Goal: Task Accomplishment & Management: Manage account settings

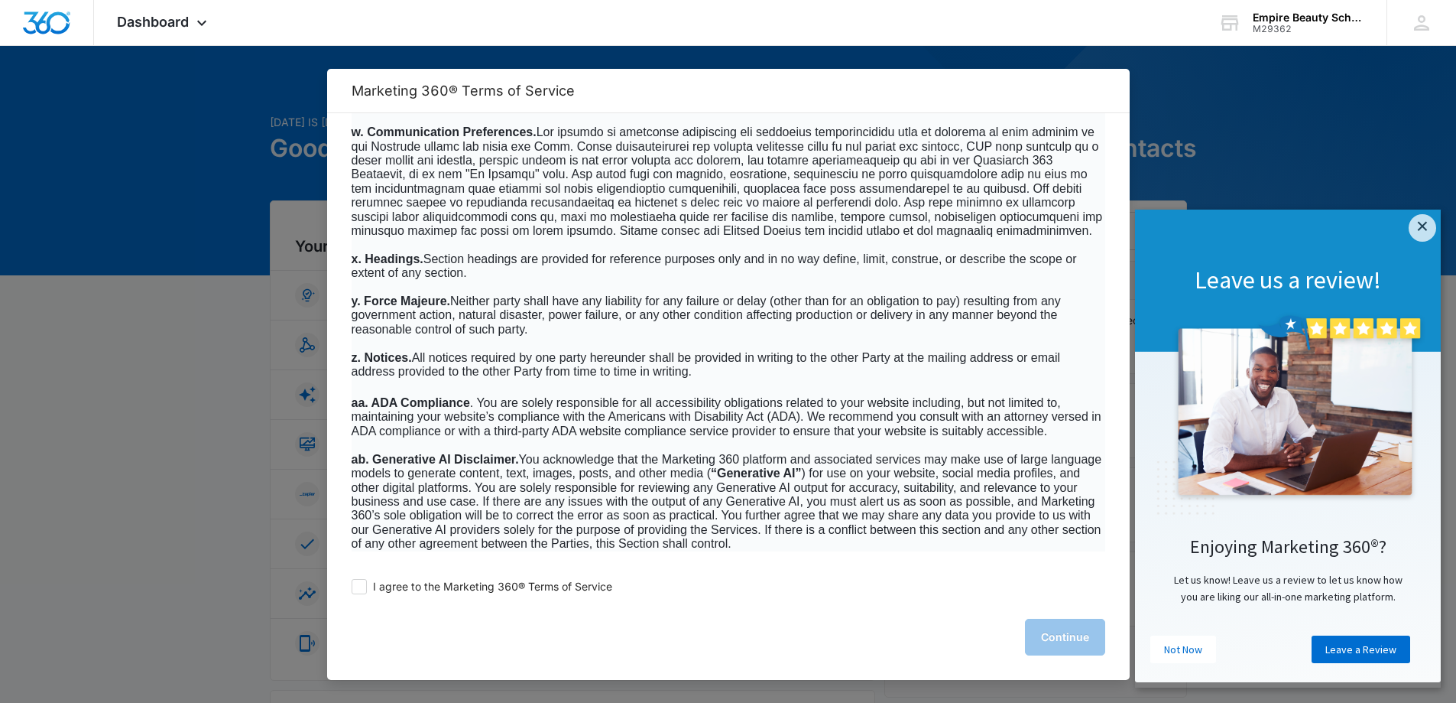
scroll to position [9783, 0]
click at [361, 589] on span at bounding box center [359, 586] width 15 height 15
click at [361, 589] on input "I agree to the Marketing 360® Terms of Service" at bounding box center [359, 586] width 15 height 15
checkbox input "true"
click at [1055, 635] on button "Continue" at bounding box center [1065, 636] width 80 height 37
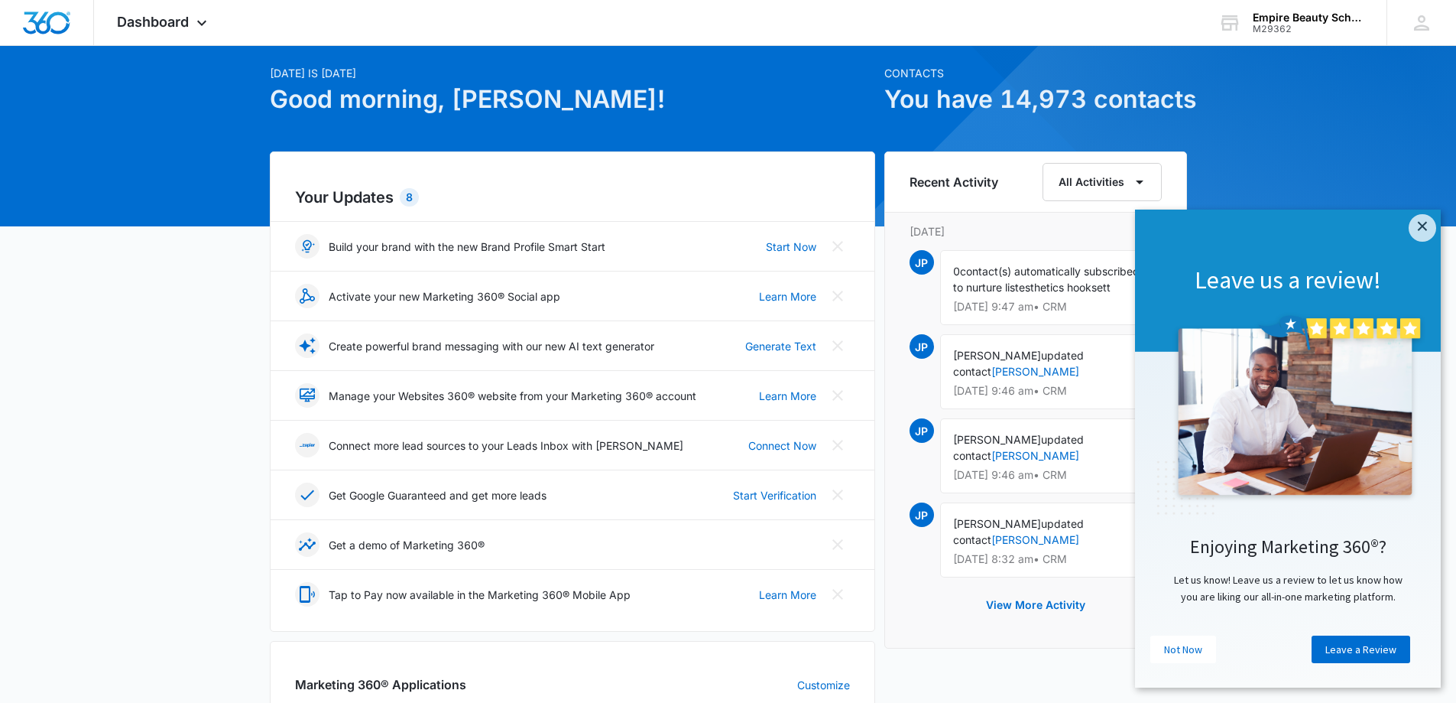
scroll to position [76, 0]
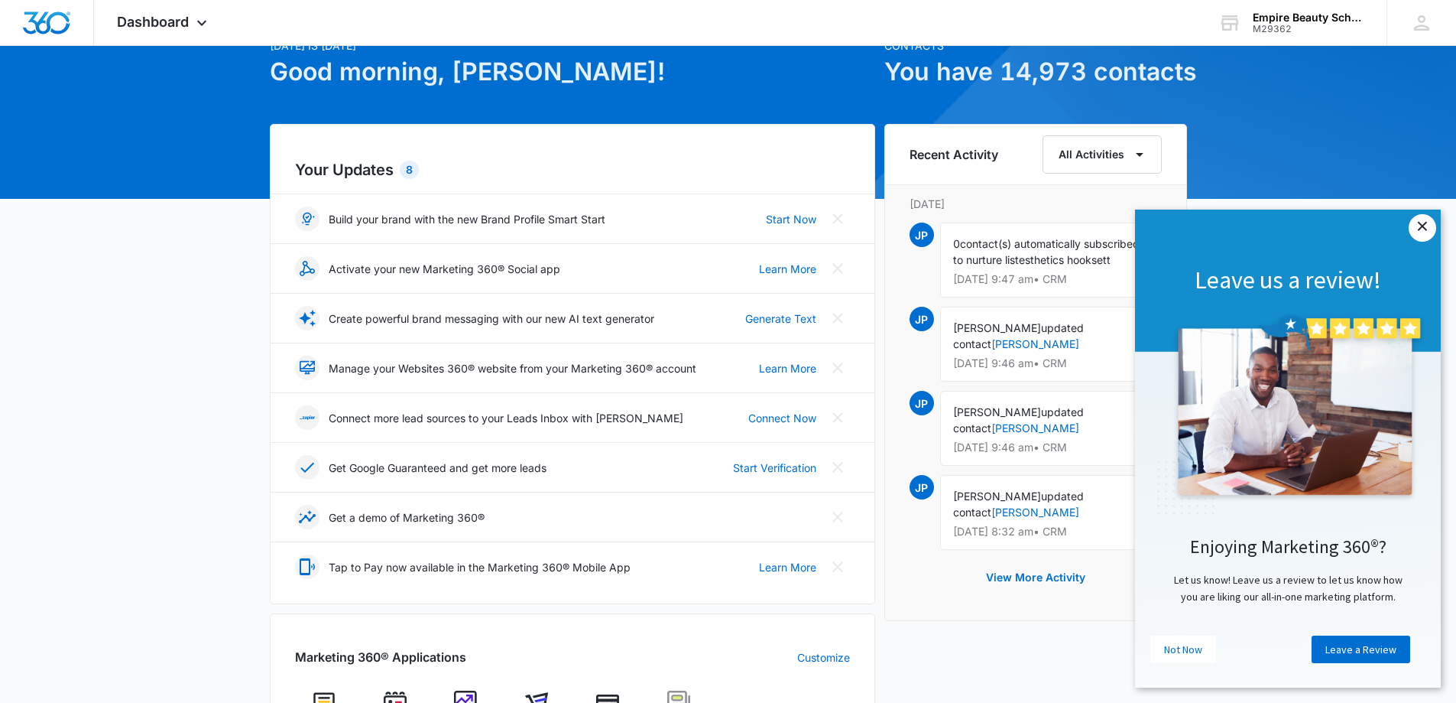
click at [1423, 226] on link "×" at bounding box center [1423, 228] width 28 height 28
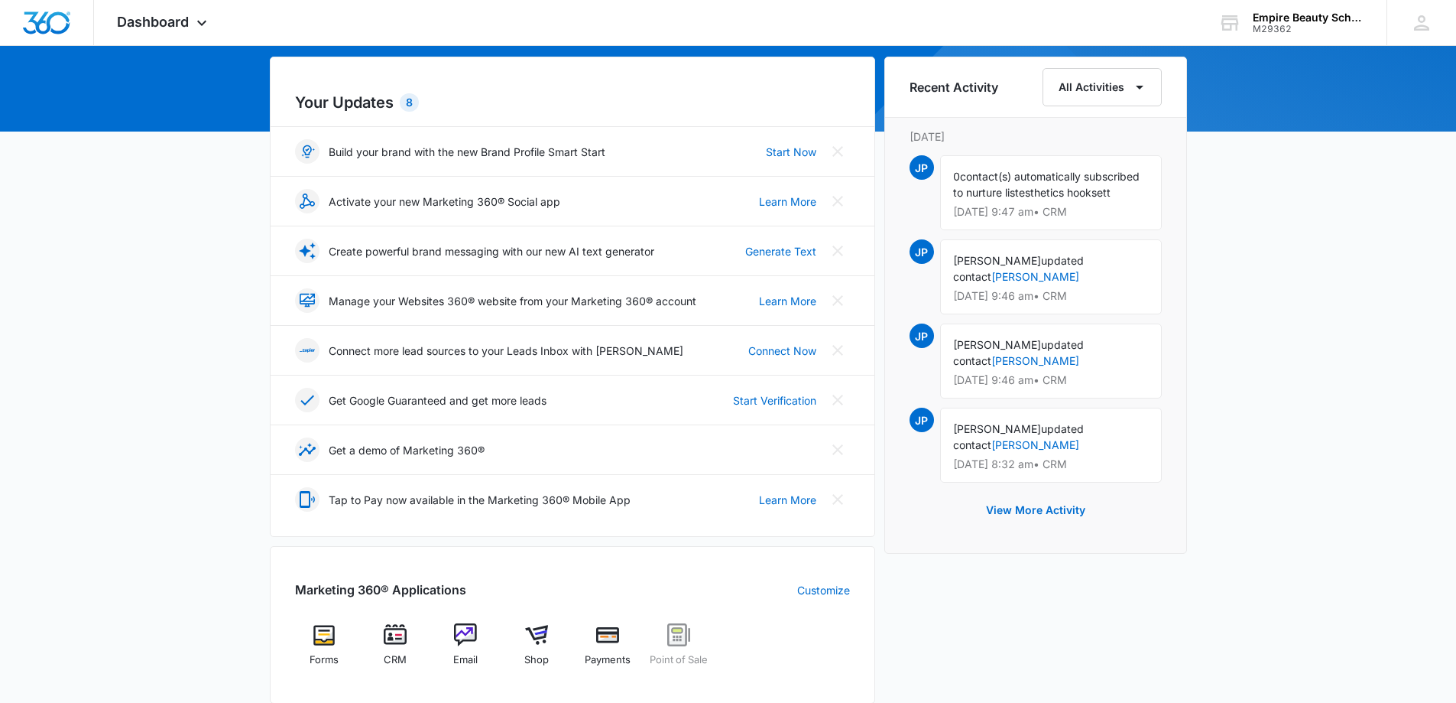
scroll to position [0, 0]
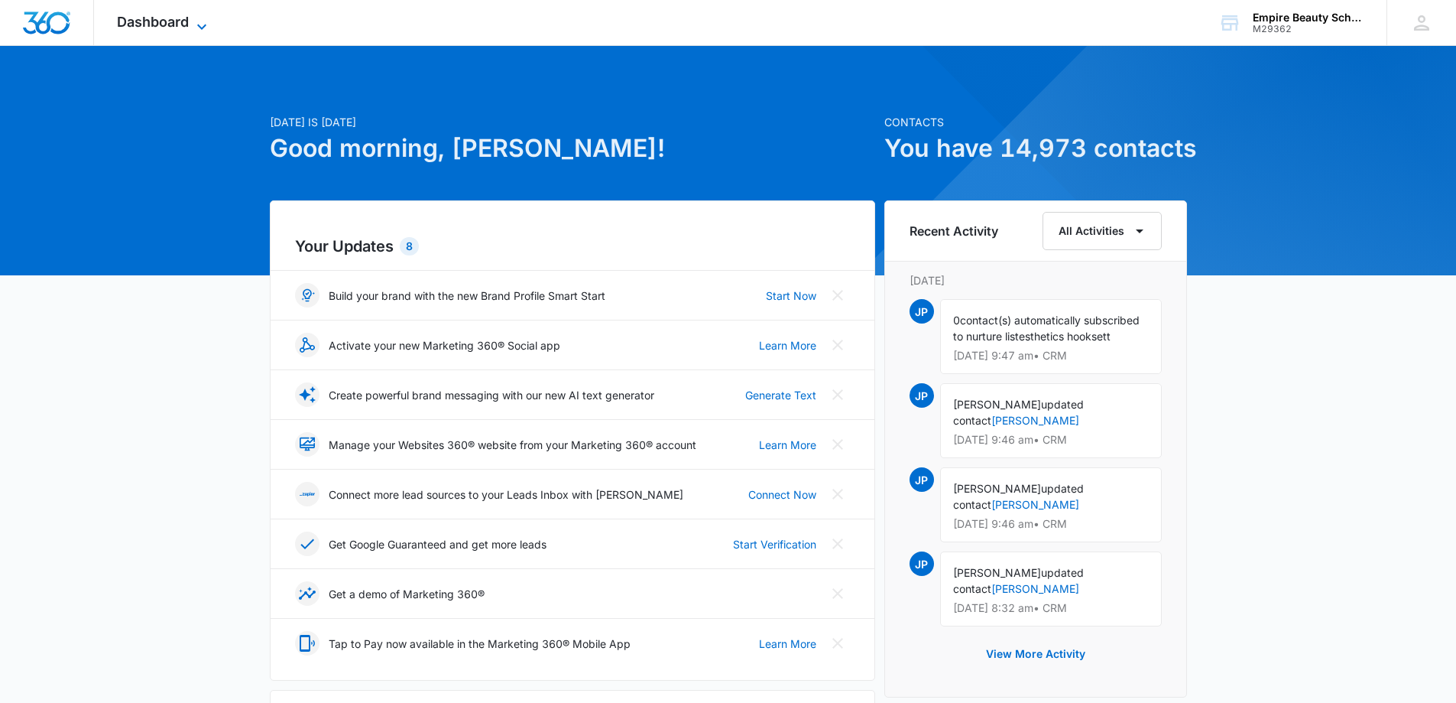
click at [182, 28] on span "Dashboard" at bounding box center [153, 22] width 72 height 16
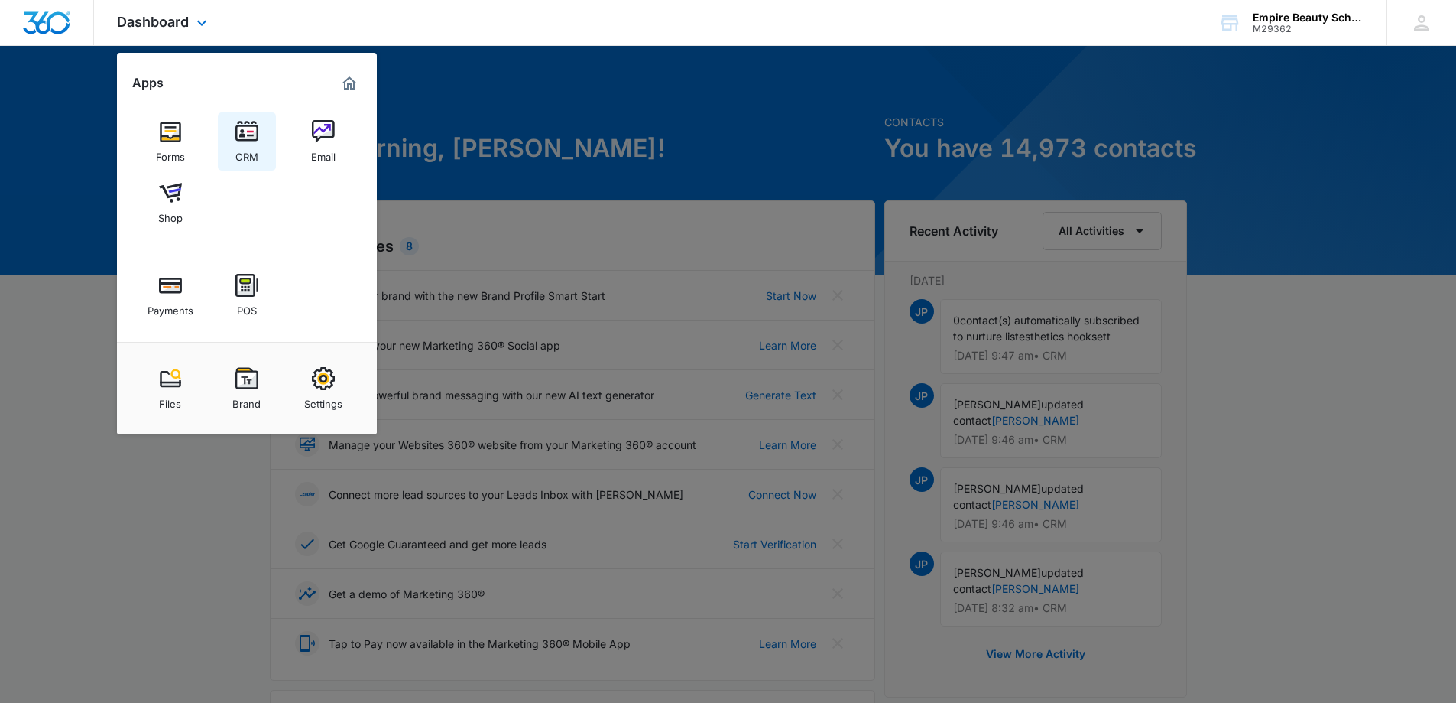
click at [250, 138] on img at bounding box center [246, 131] width 23 height 23
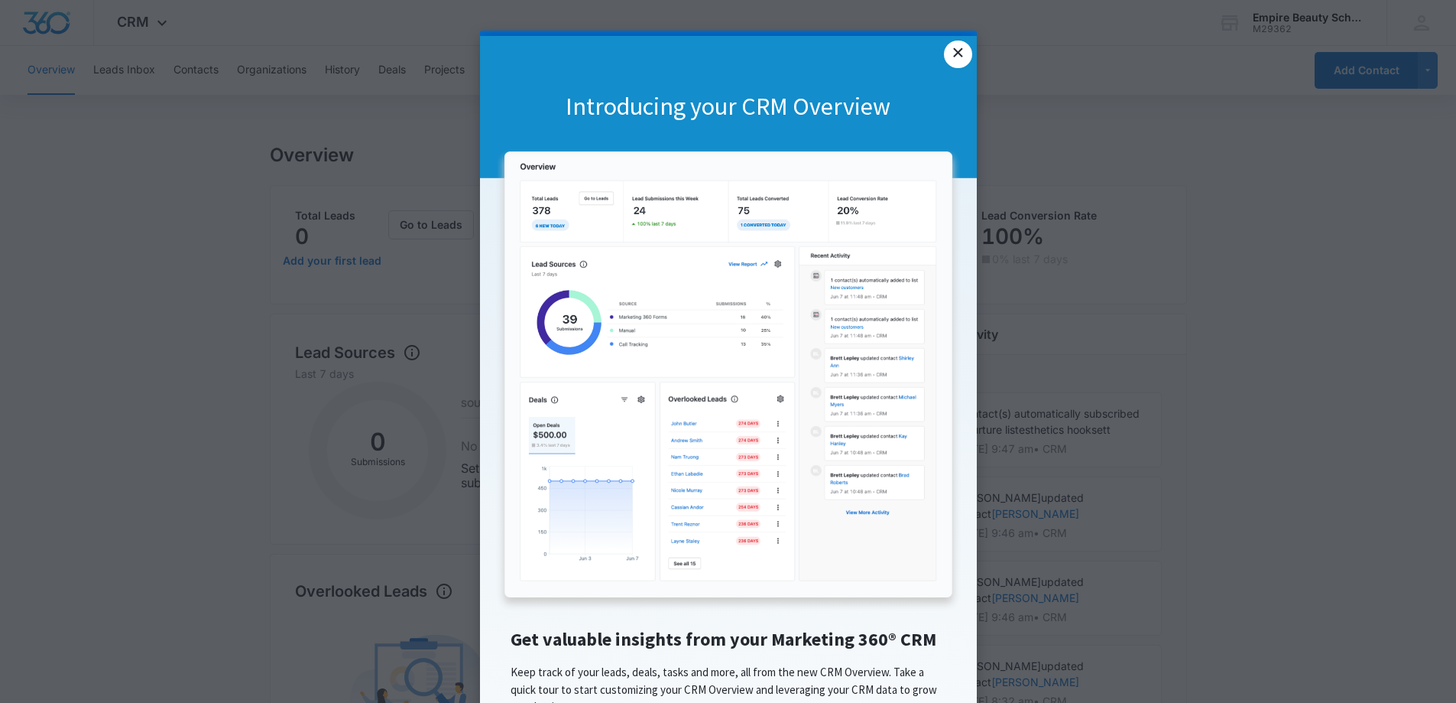
click at [953, 59] on link "×" at bounding box center [958, 55] width 28 height 28
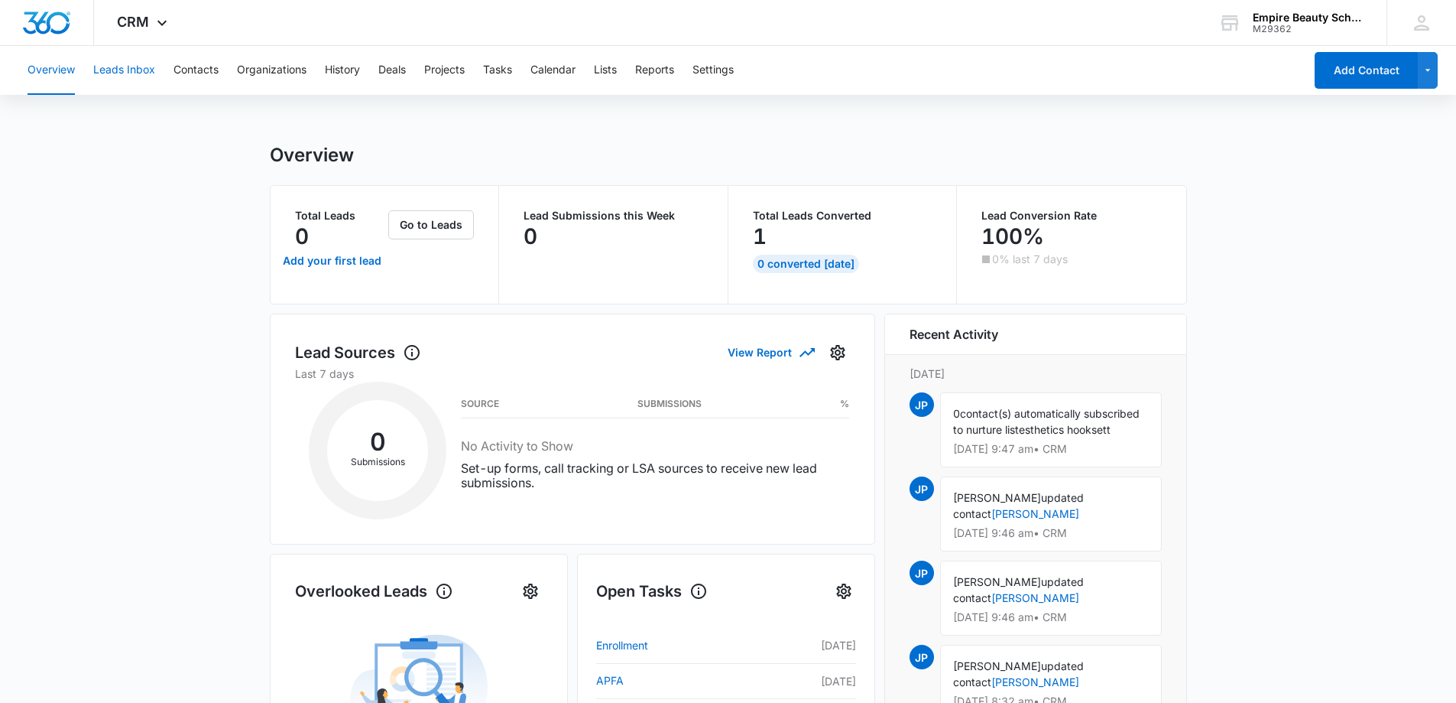
click at [131, 67] on button "Leads Inbox" at bounding box center [124, 70] width 62 height 49
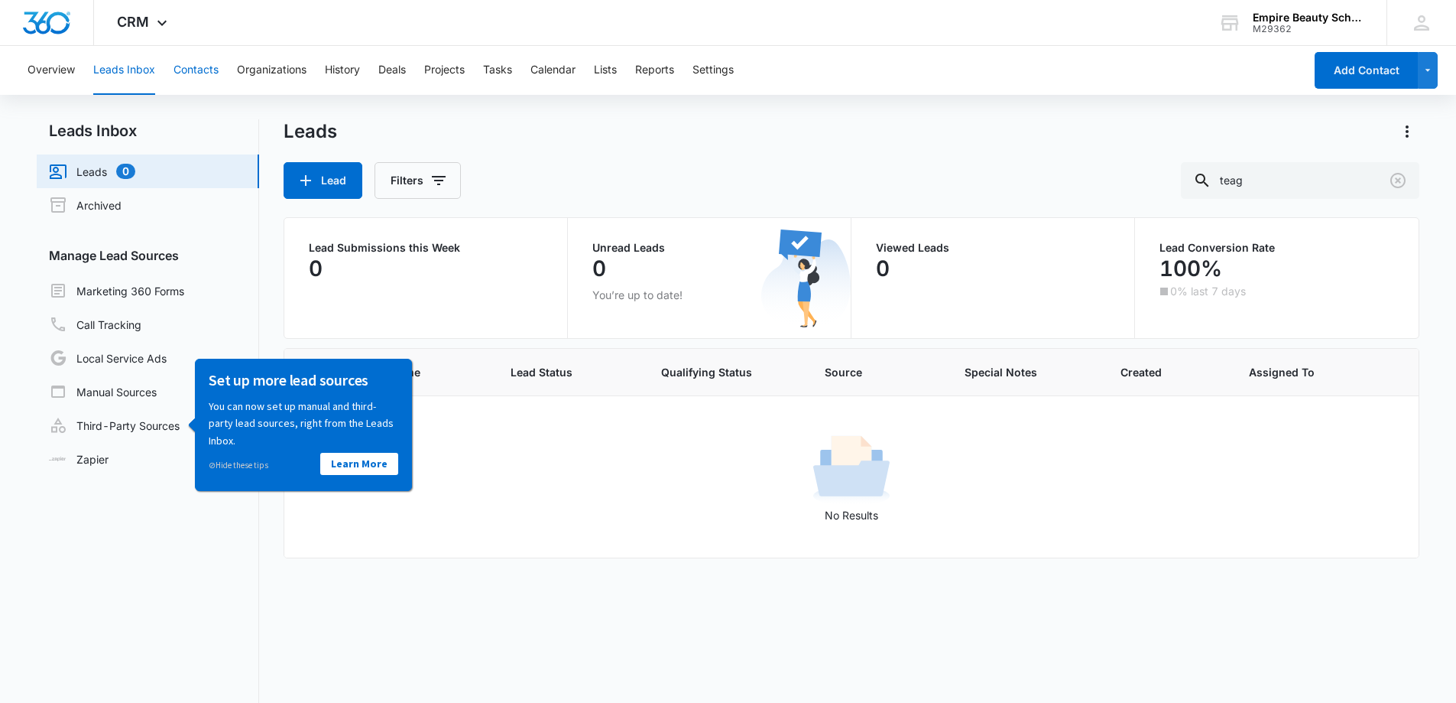
click at [195, 62] on button "Contacts" at bounding box center [196, 70] width 45 height 49
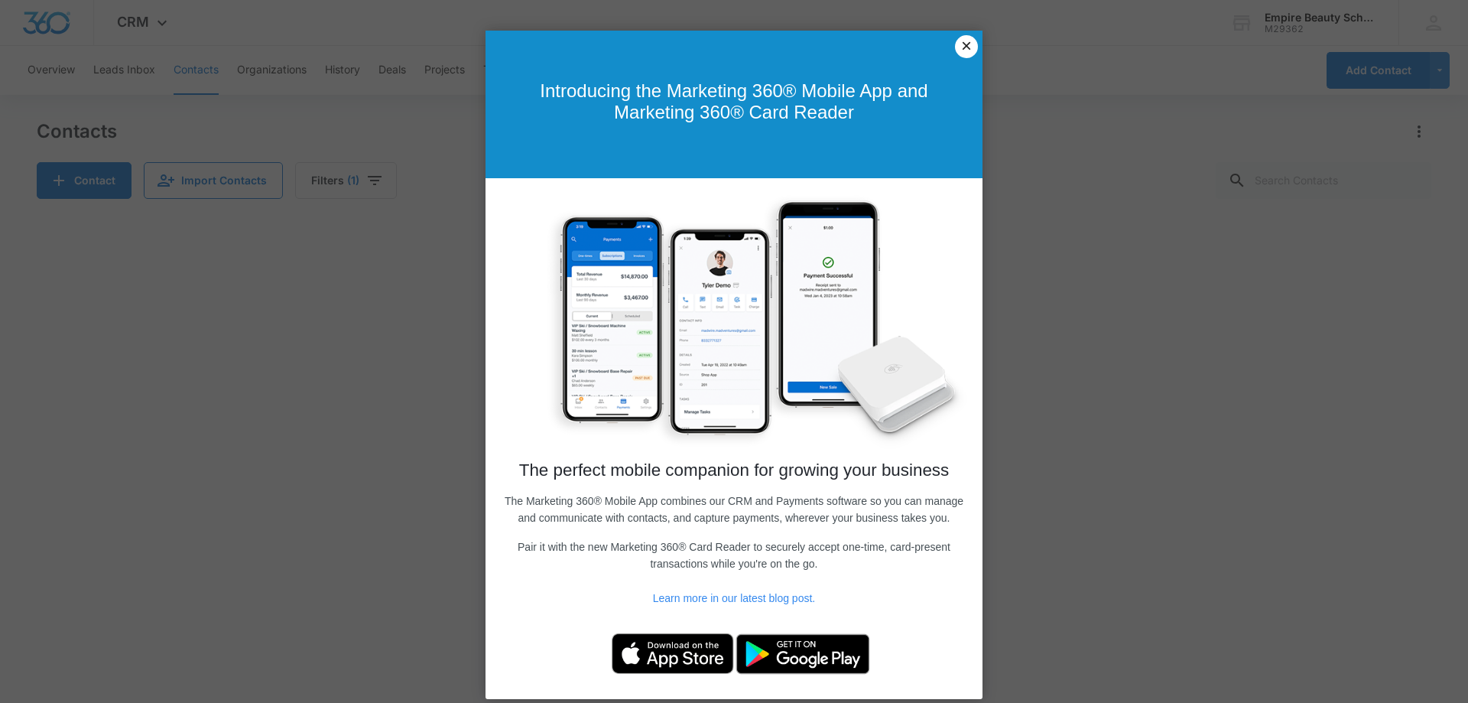
click at [959, 43] on link "×" at bounding box center [966, 46] width 23 height 23
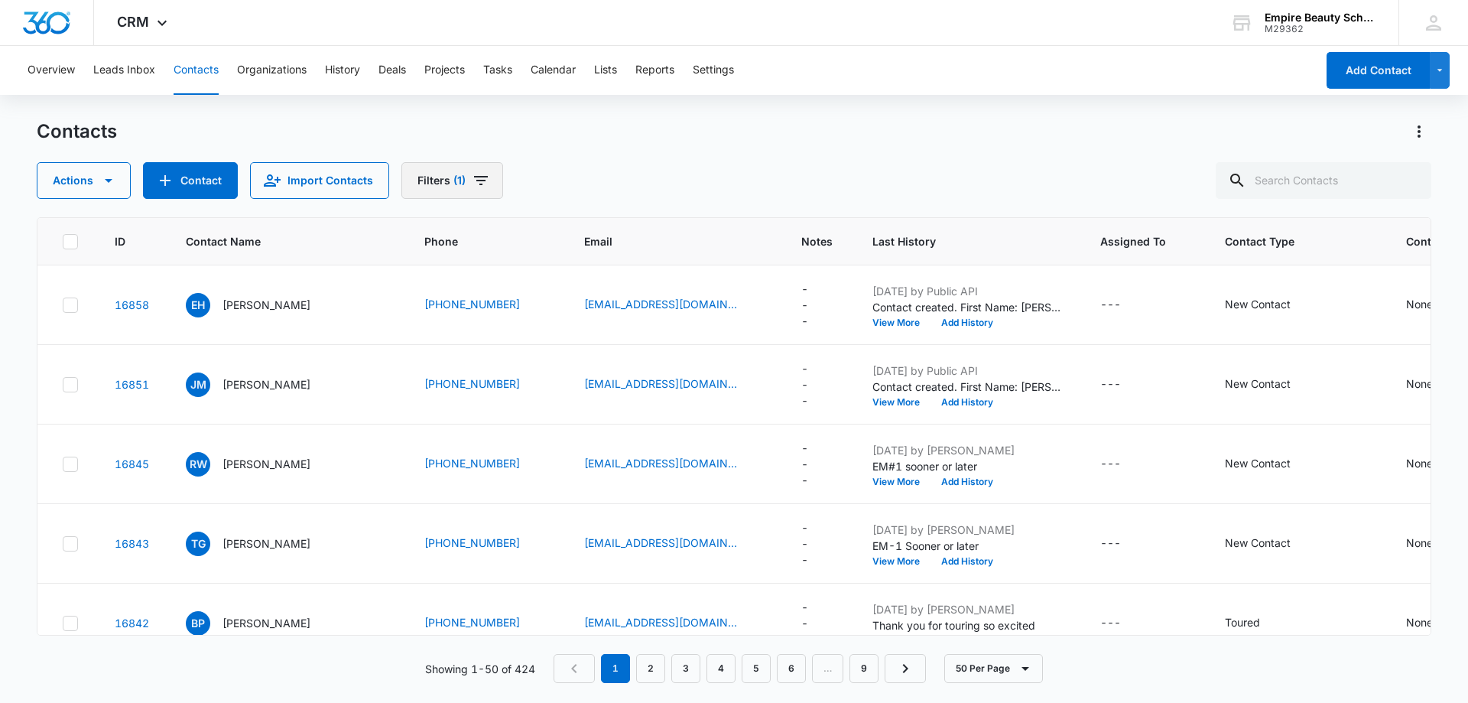
click at [446, 180] on button "Filters (1)" at bounding box center [452, 180] width 102 height 37
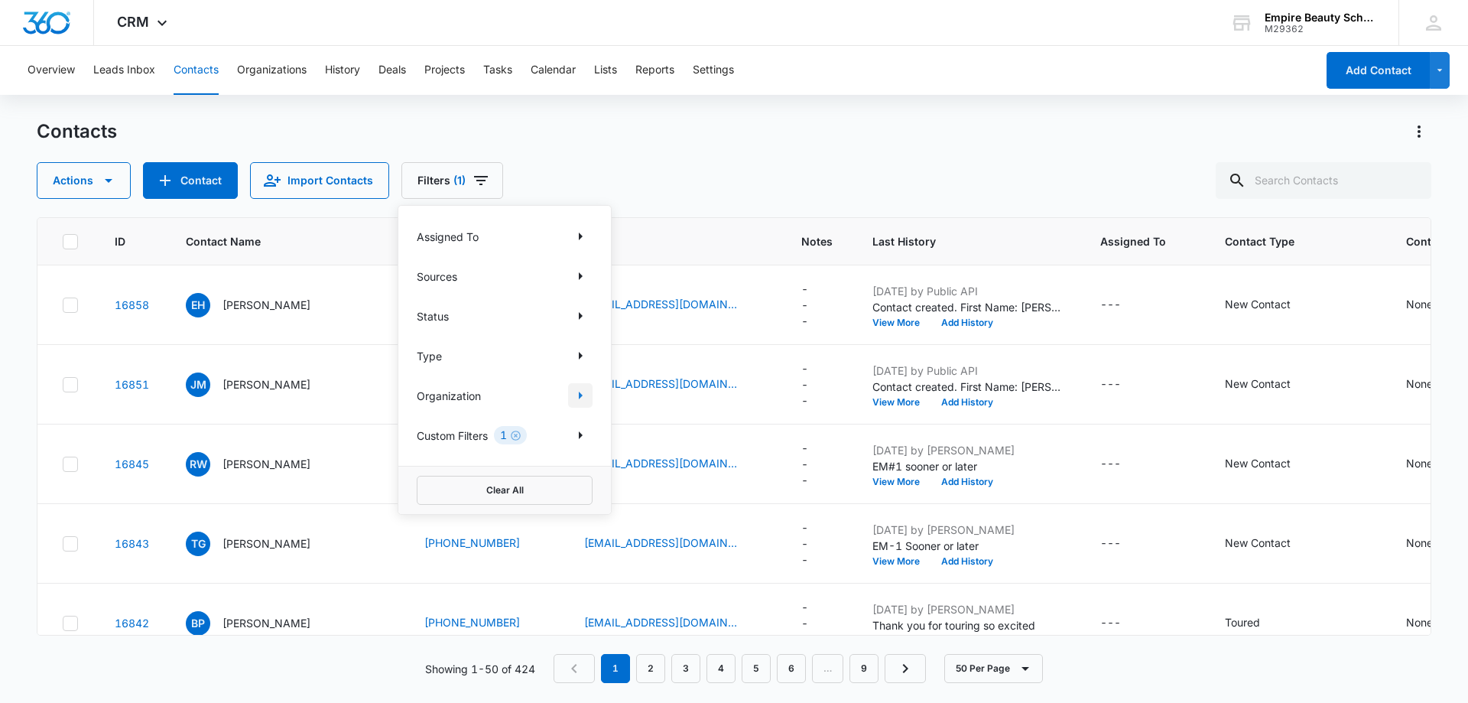
click at [577, 400] on icon "Show Organization filters" at bounding box center [580, 395] width 18 height 18
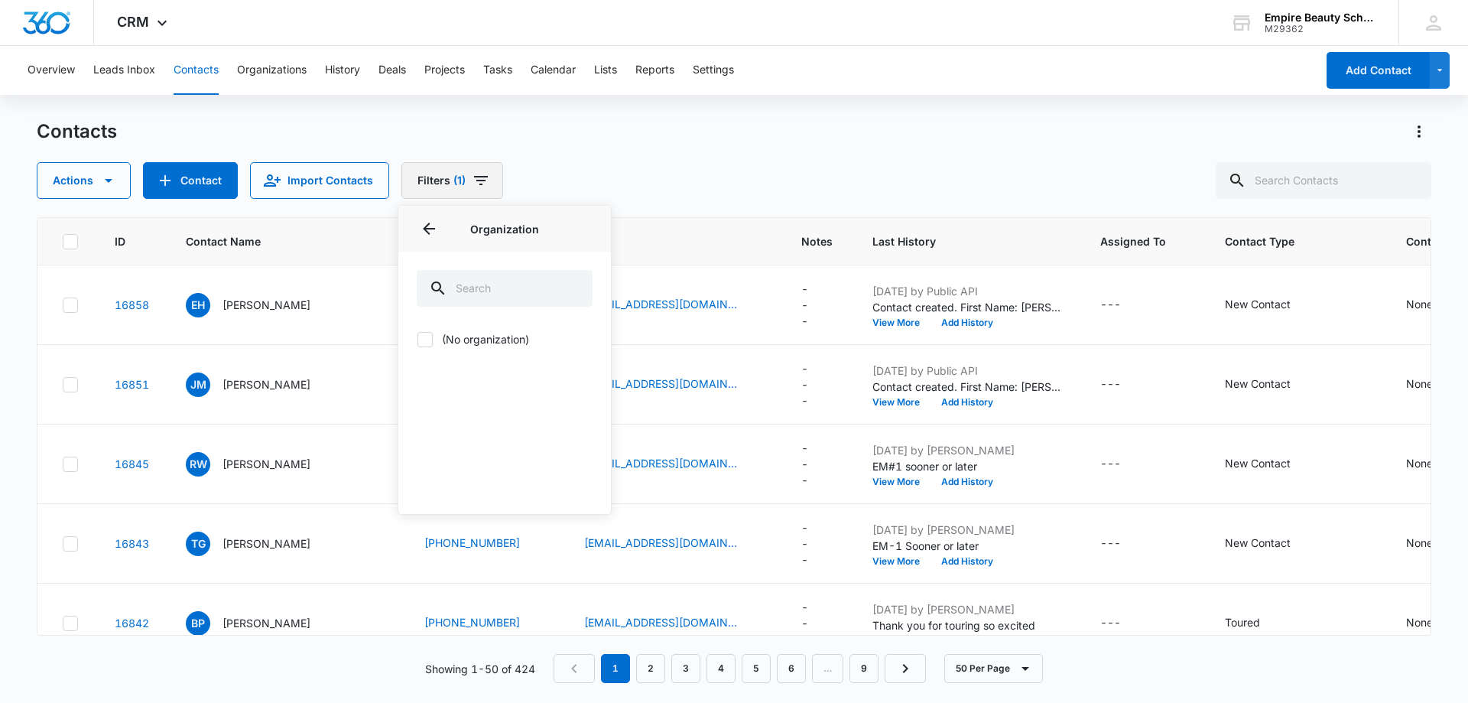
click at [472, 179] on icon "Filters" at bounding box center [481, 180] width 18 height 18
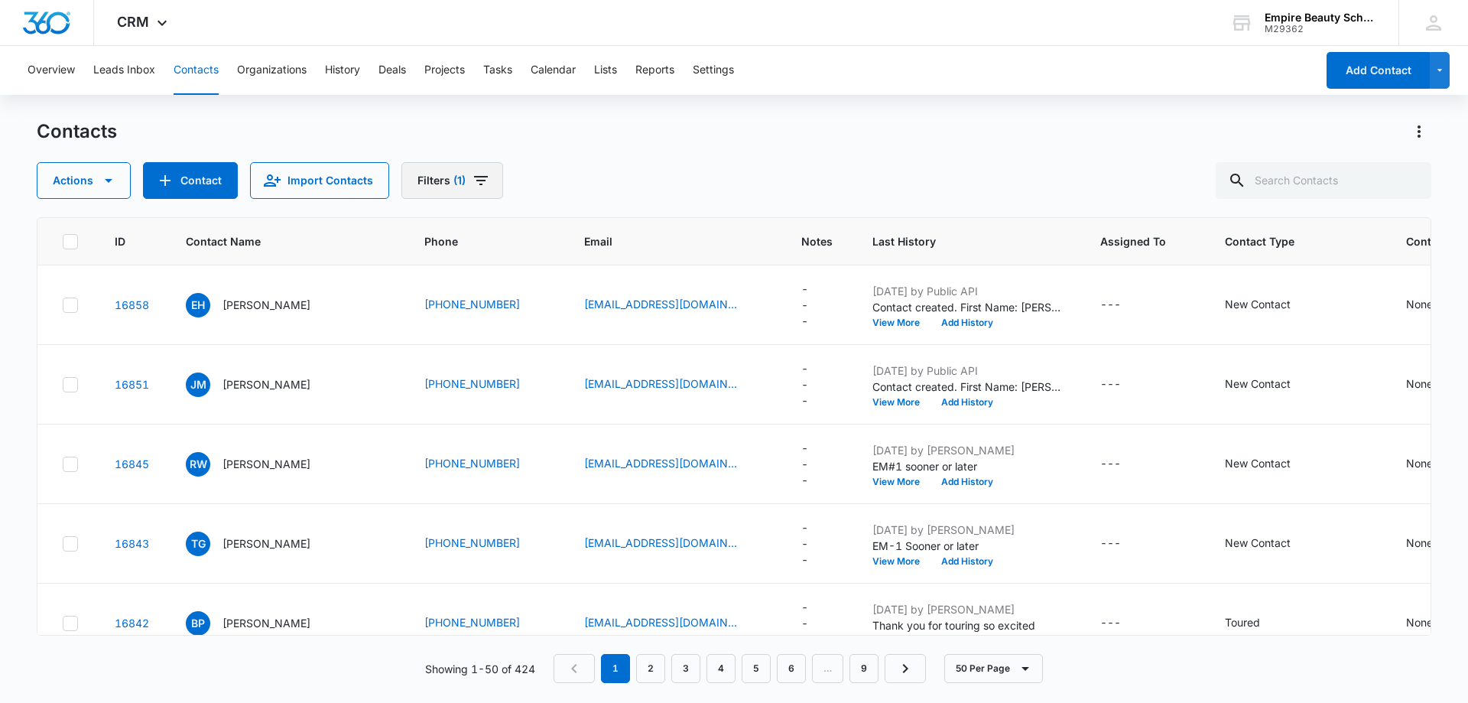
click at [472, 179] on icon "Filters" at bounding box center [481, 180] width 18 height 18
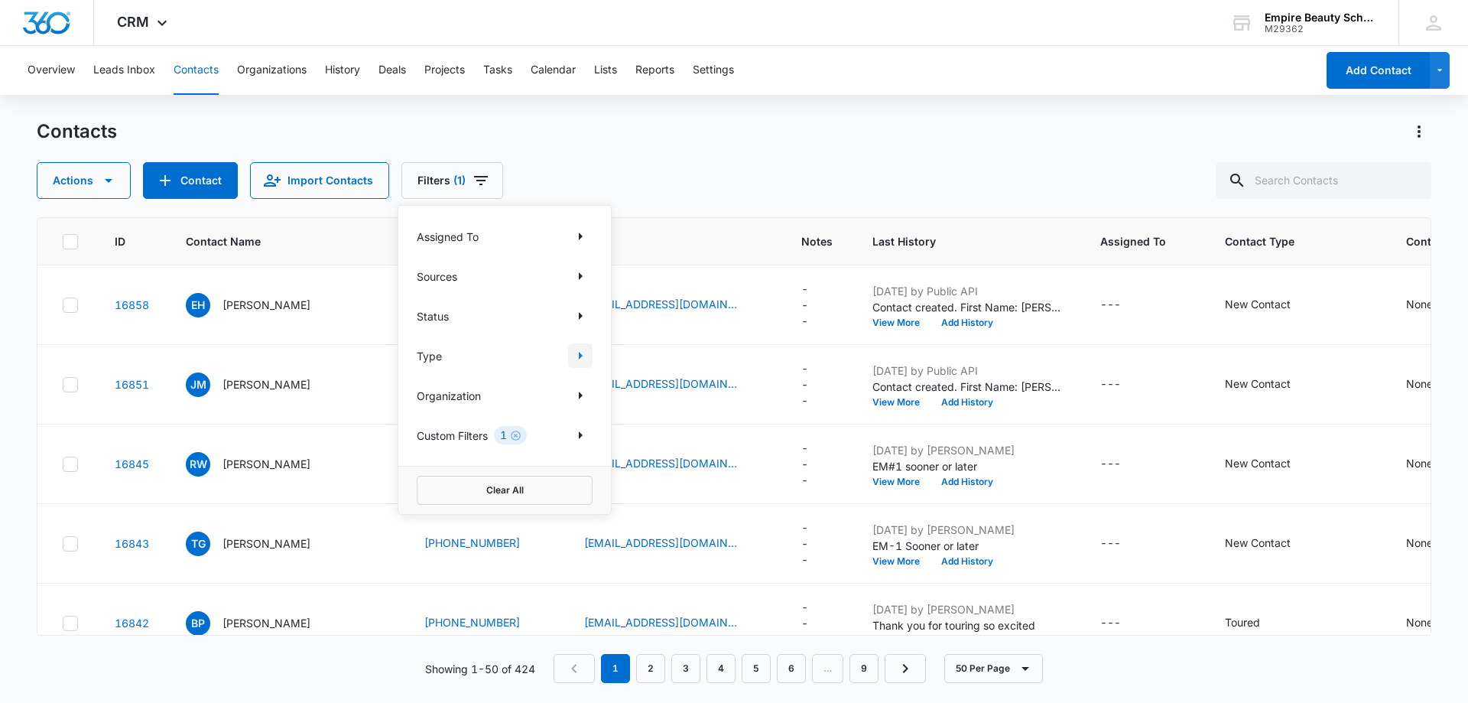
click at [576, 355] on icon "Show Type filters" at bounding box center [580, 355] width 18 height 18
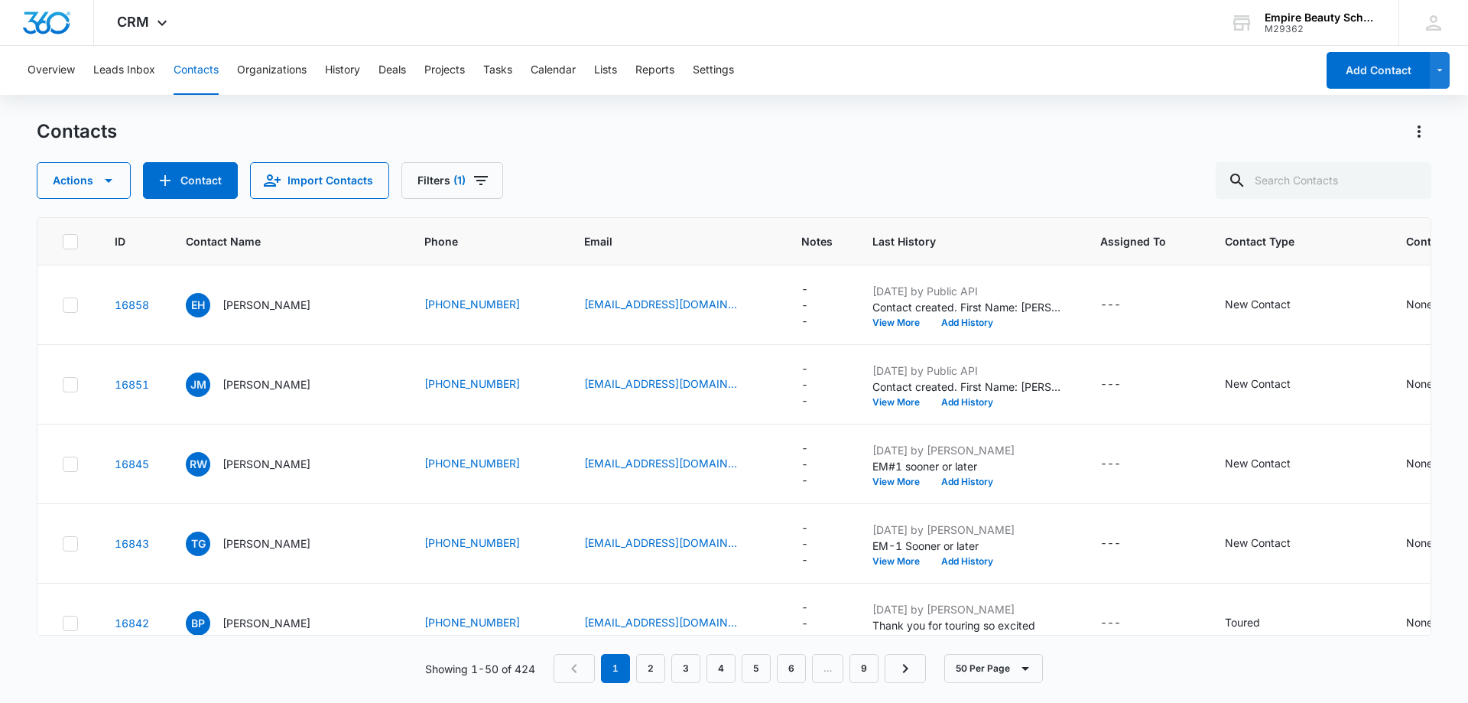
click at [590, 177] on div "Actions Contact Import Contacts Filters (1)" at bounding box center [734, 180] width 1394 height 37
click at [339, 180] on button "Import Contacts" at bounding box center [319, 180] width 139 height 37
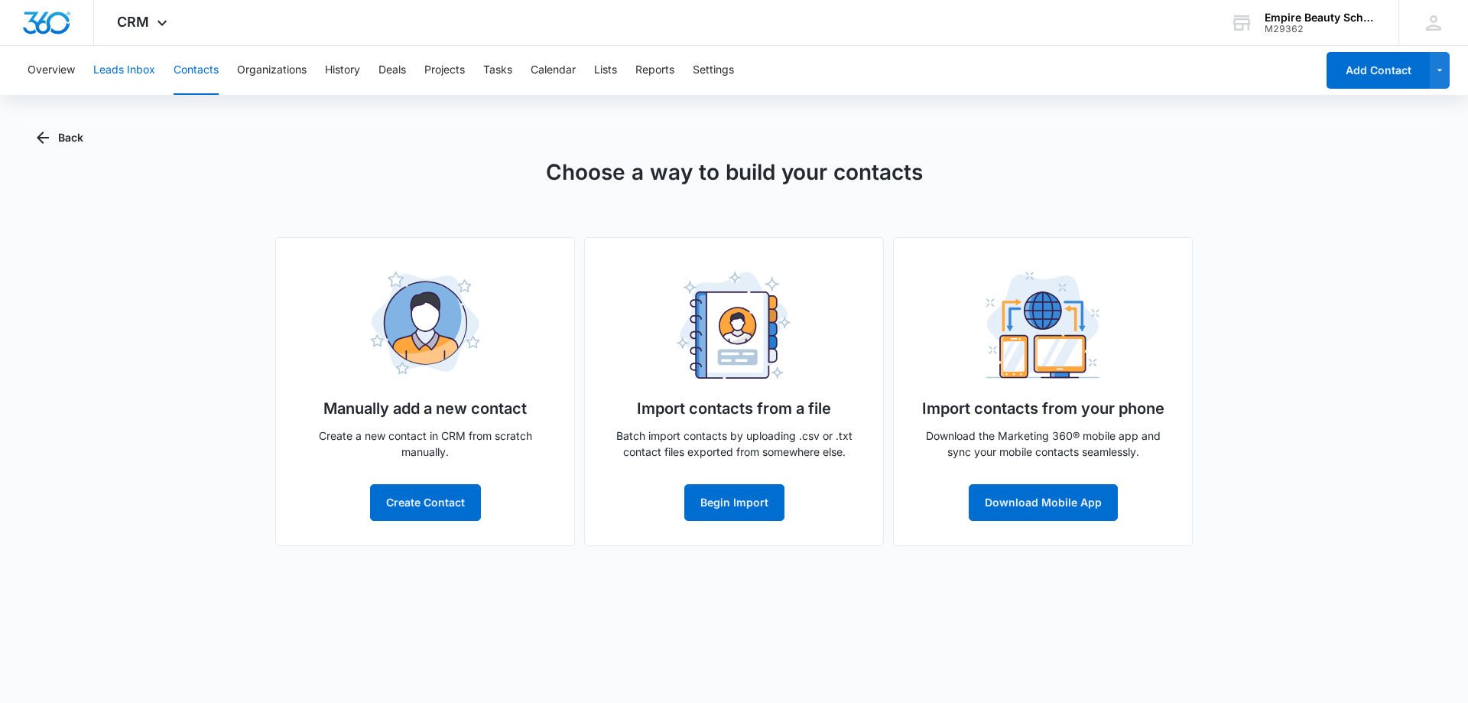
click at [127, 68] on button "Leads Inbox" at bounding box center [124, 70] width 62 height 49
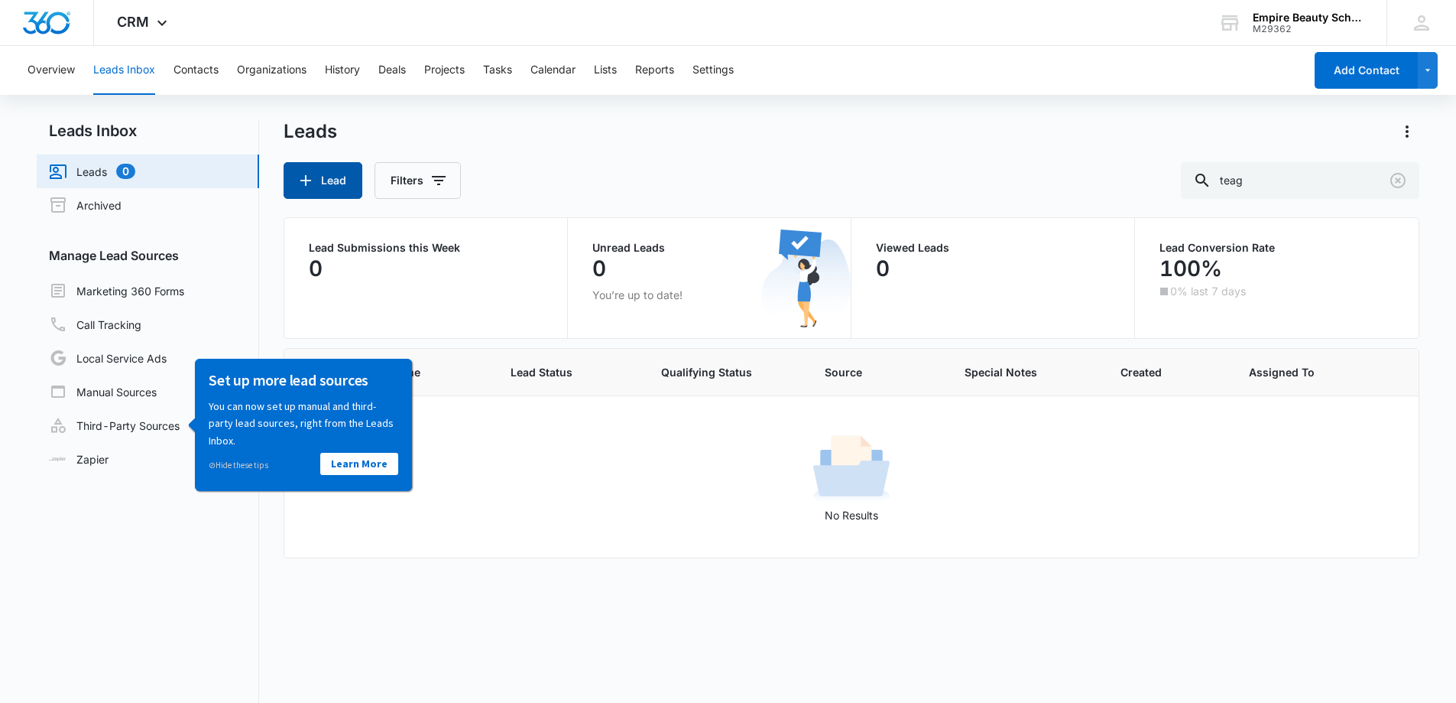
click at [337, 184] on button "Lead" at bounding box center [323, 180] width 79 height 37
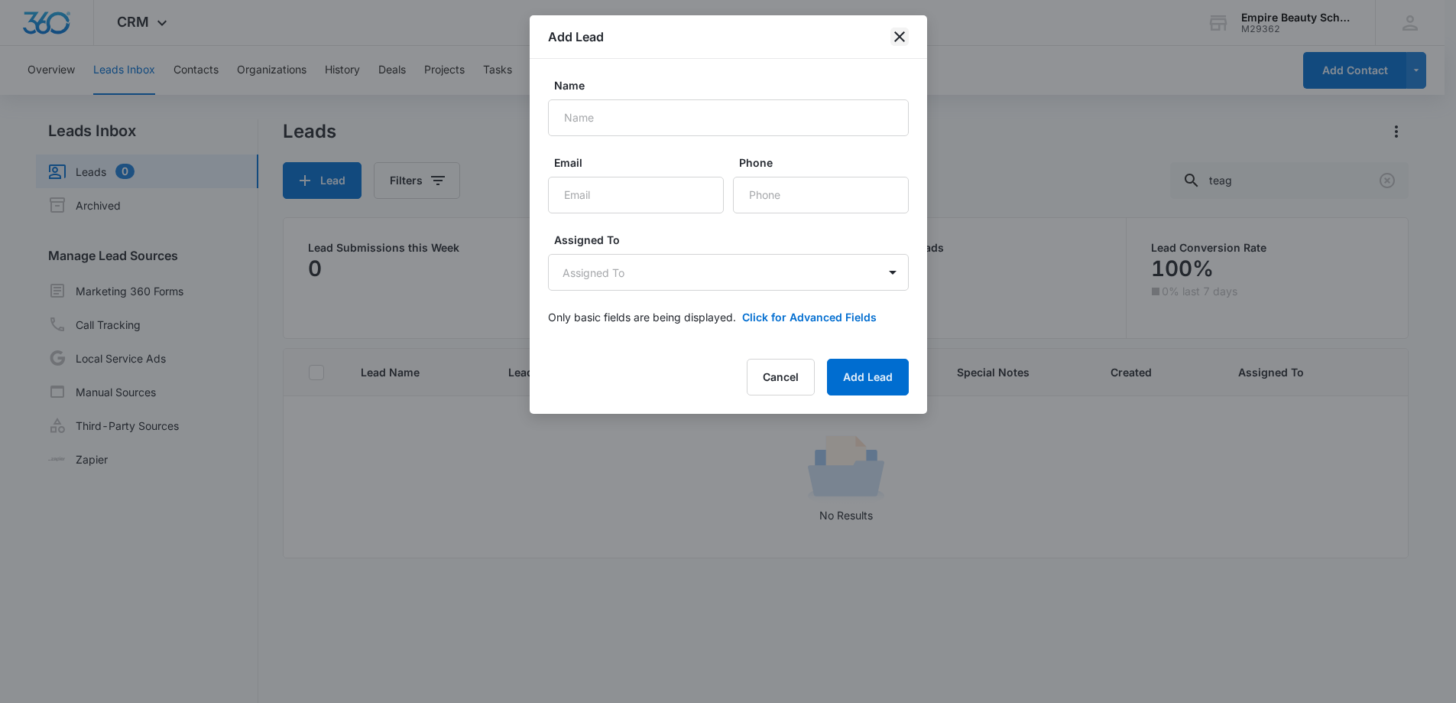
click at [901, 32] on icon "close" at bounding box center [900, 37] width 18 height 18
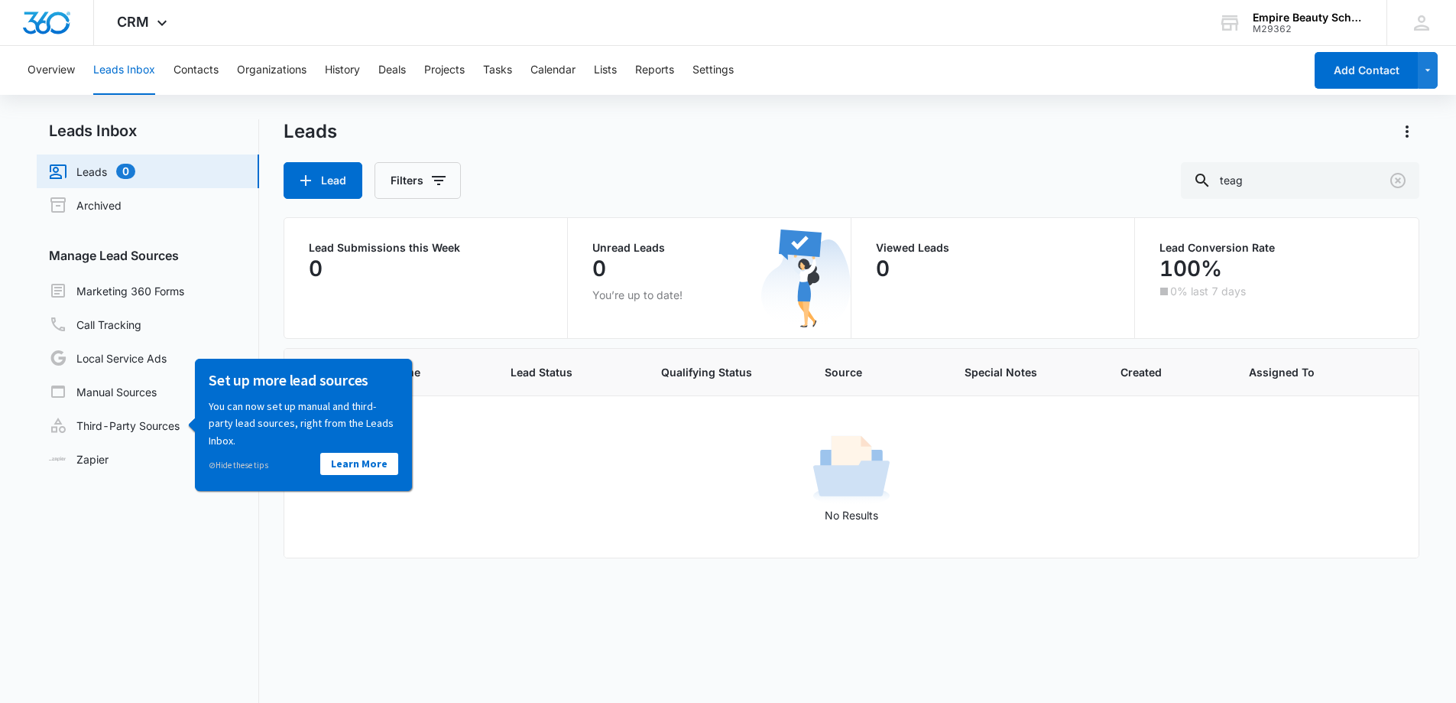
click at [83, 180] on link "Leads 0" at bounding box center [92, 171] width 86 height 18
click at [54, 76] on button "Overview" at bounding box center [51, 70] width 47 height 49
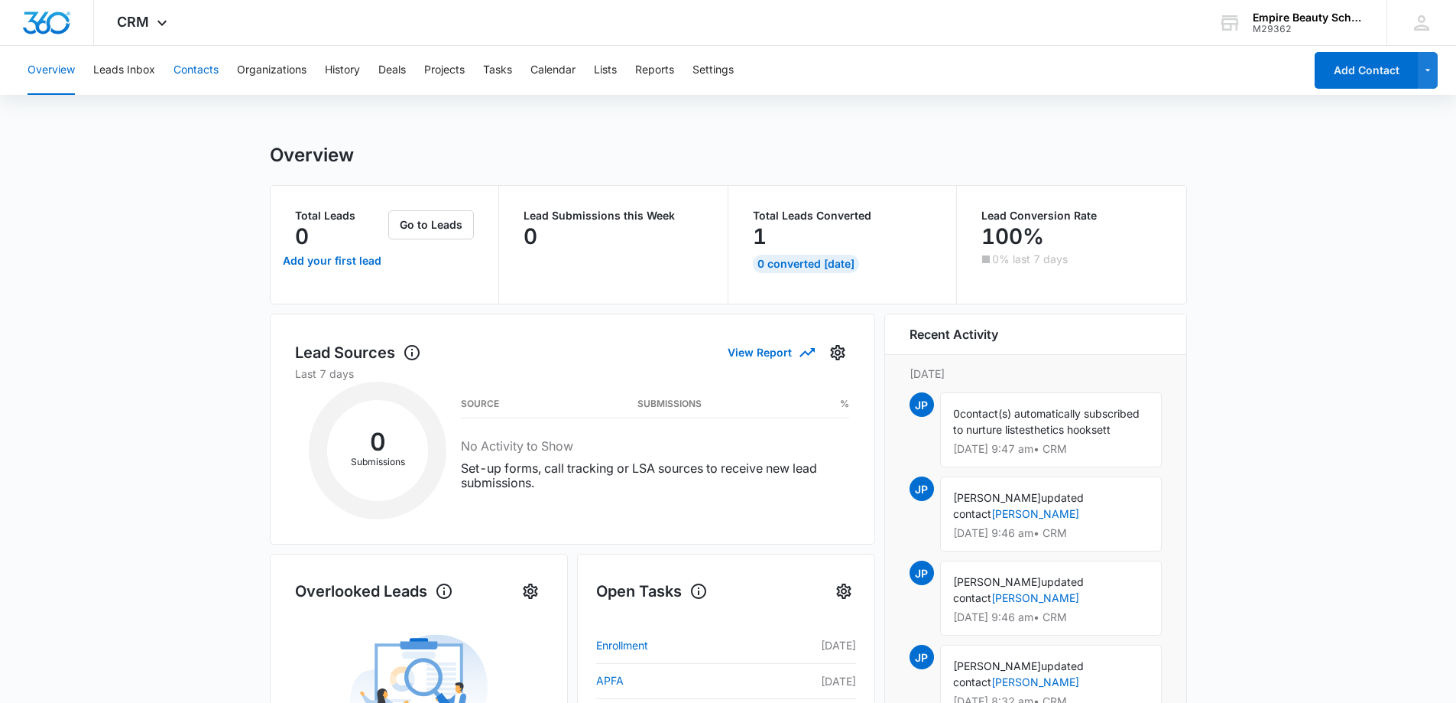
click at [216, 66] on button "Contacts" at bounding box center [196, 70] width 45 height 49
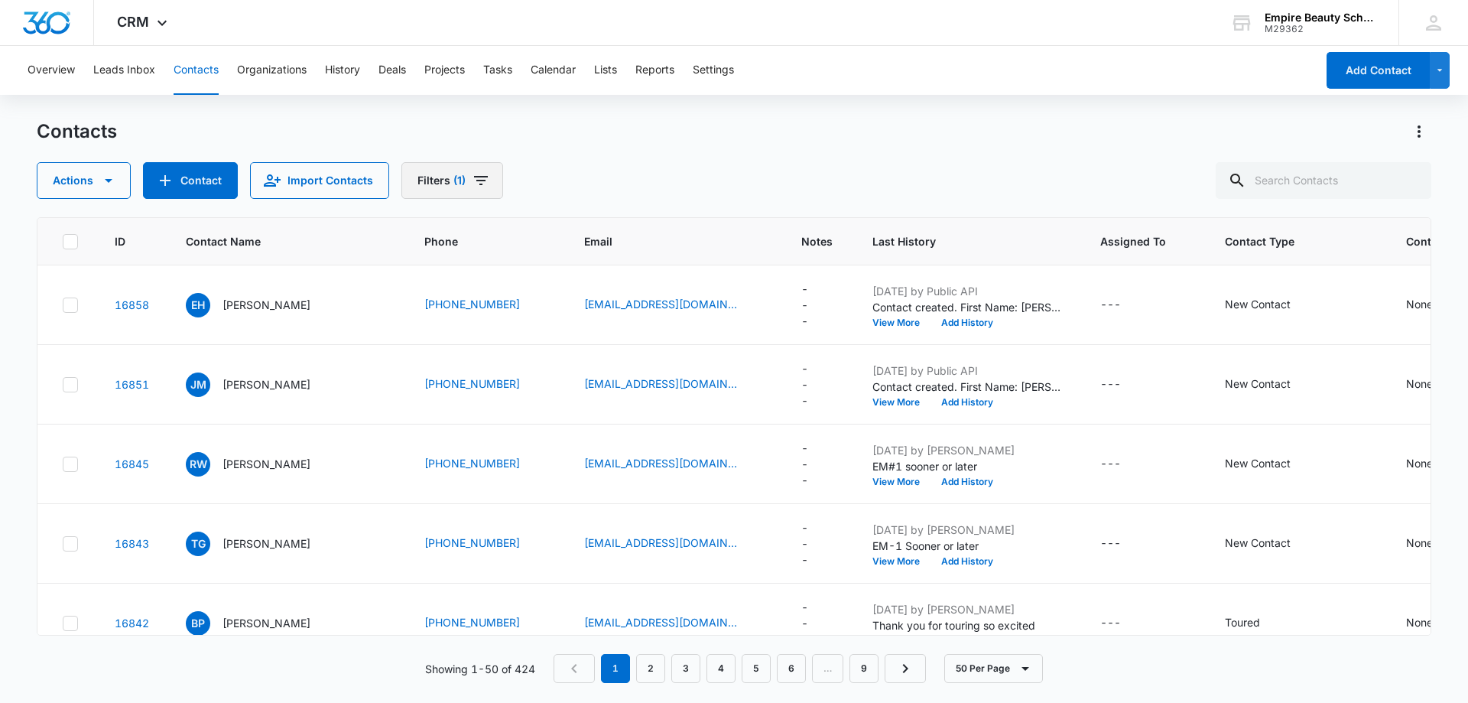
click at [437, 187] on button "Filters (1)" at bounding box center [452, 180] width 102 height 37
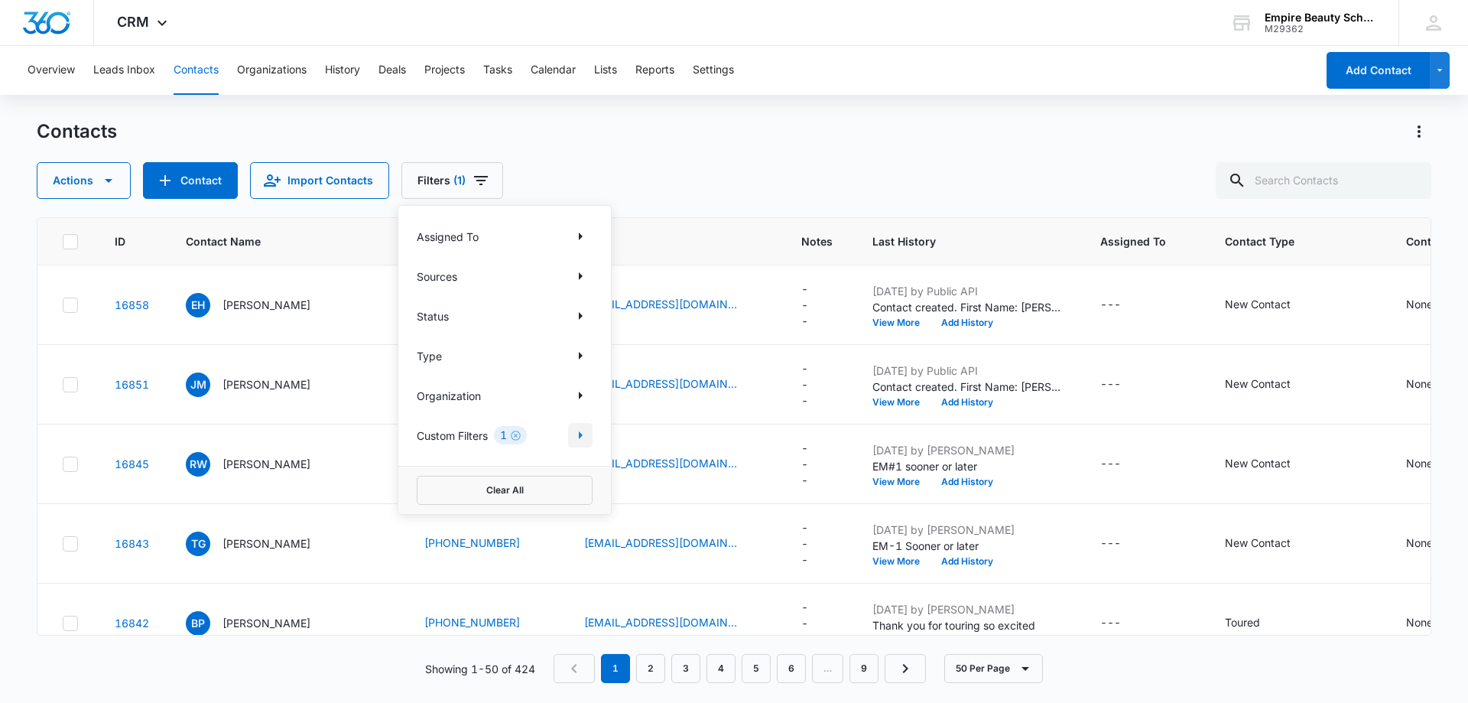
click at [586, 435] on icon "Show Custom Filters filters" at bounding box center [580, 435] width 18 height 18
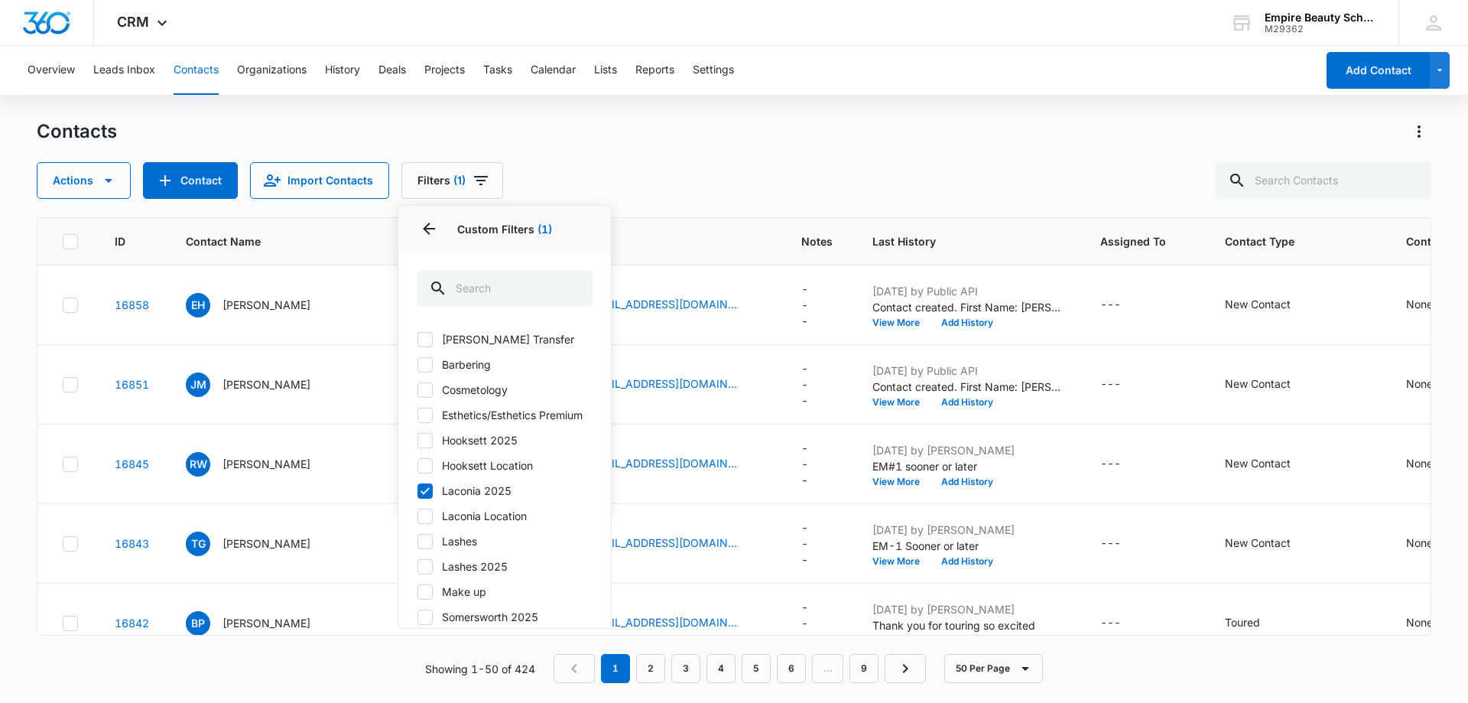
click at [428, 498] on icon at bounding box center [425, 491] width 14 height 14
click at [417, 491] on input "Laconia 2025" at bounding box center [417, 490] width 1 height 1
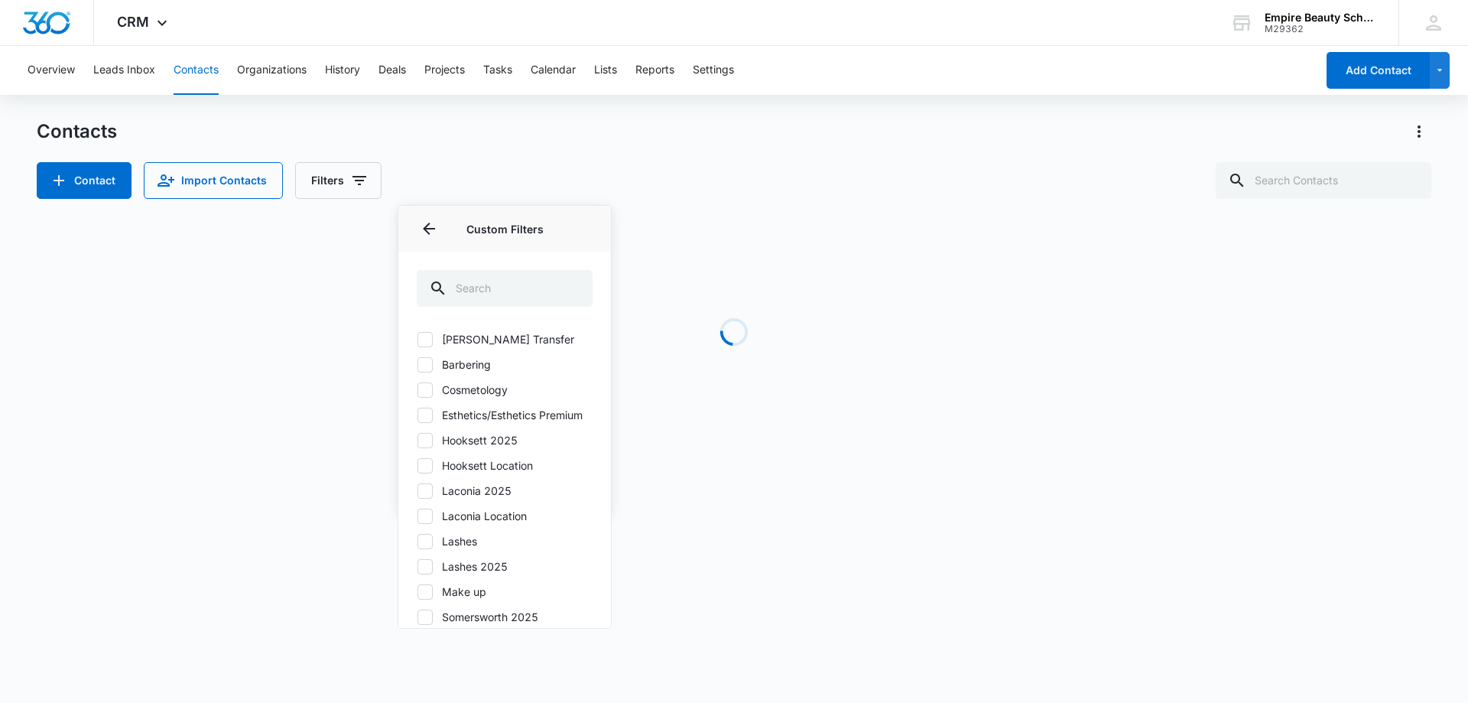
click at [428, 498] on icon at bounding box center [425, 491] width 14 height 14
click at [417, 491] on input "Laconia 2025" at bounding box center [417, 490] width 1 height 1
checkbox input "true"
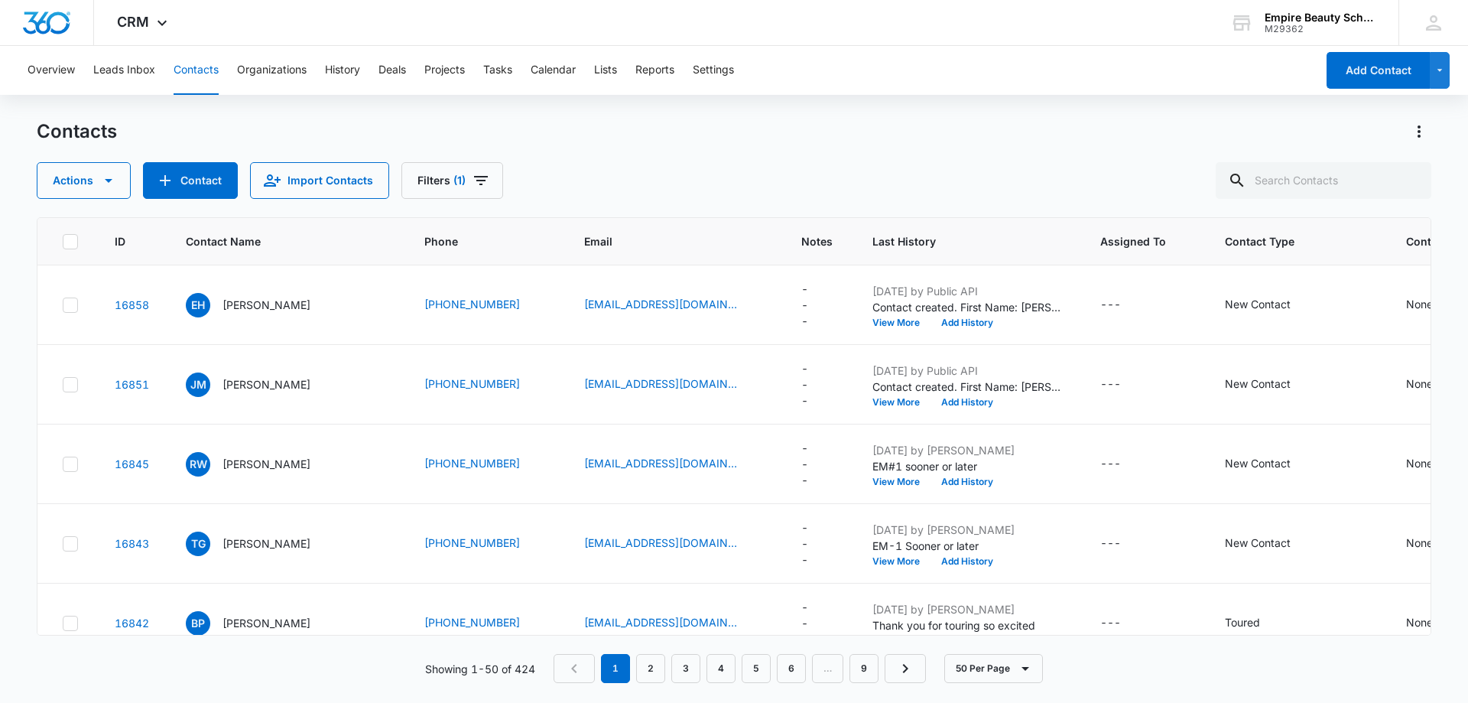
click at [726, 148] on div "Contacts Actions Contact Import Contacts Filters (1)" at bounding box center [734, 159] width 1394 height 80
click at [344, 73] on button "History" at bounding box center [342, 70] width 35 height 49
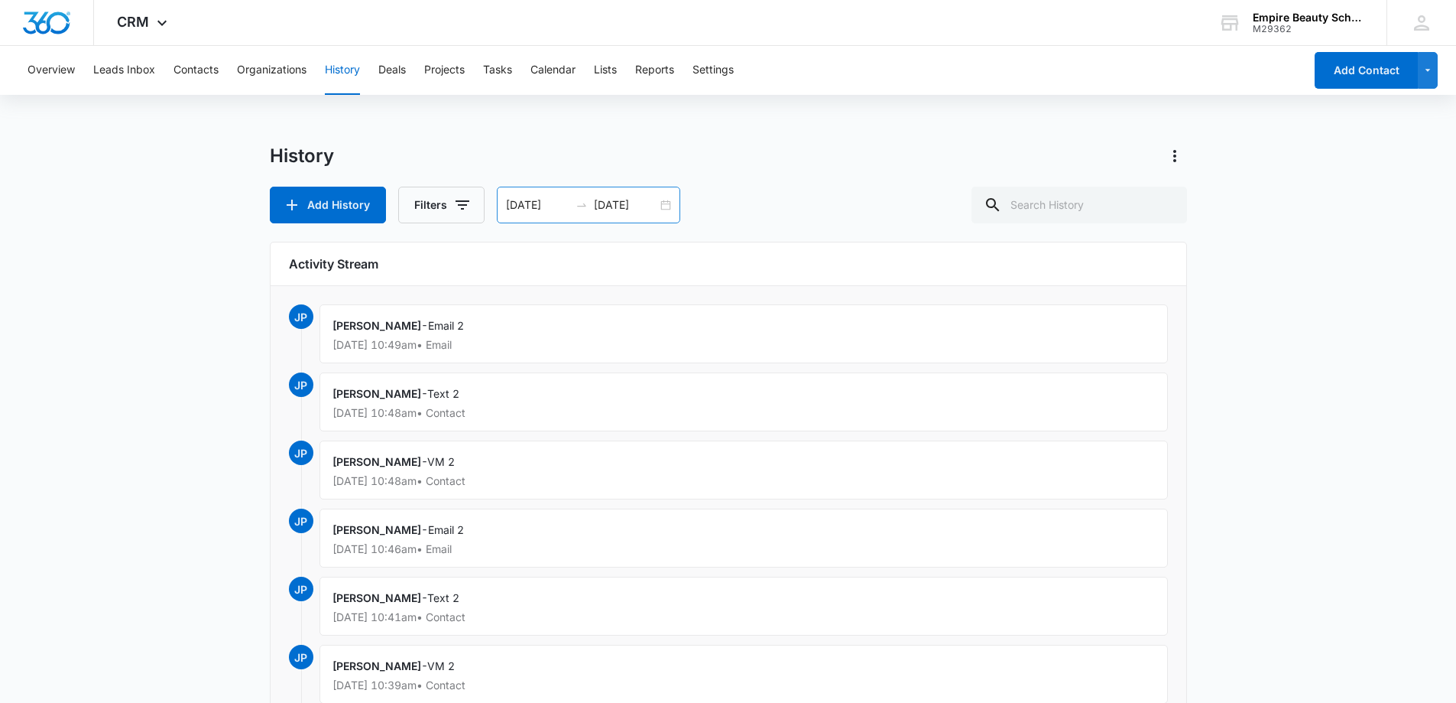
click at [664, 203] on div "[DATE] [DATE]" at bounding box center [588, 205] width 183 height 37
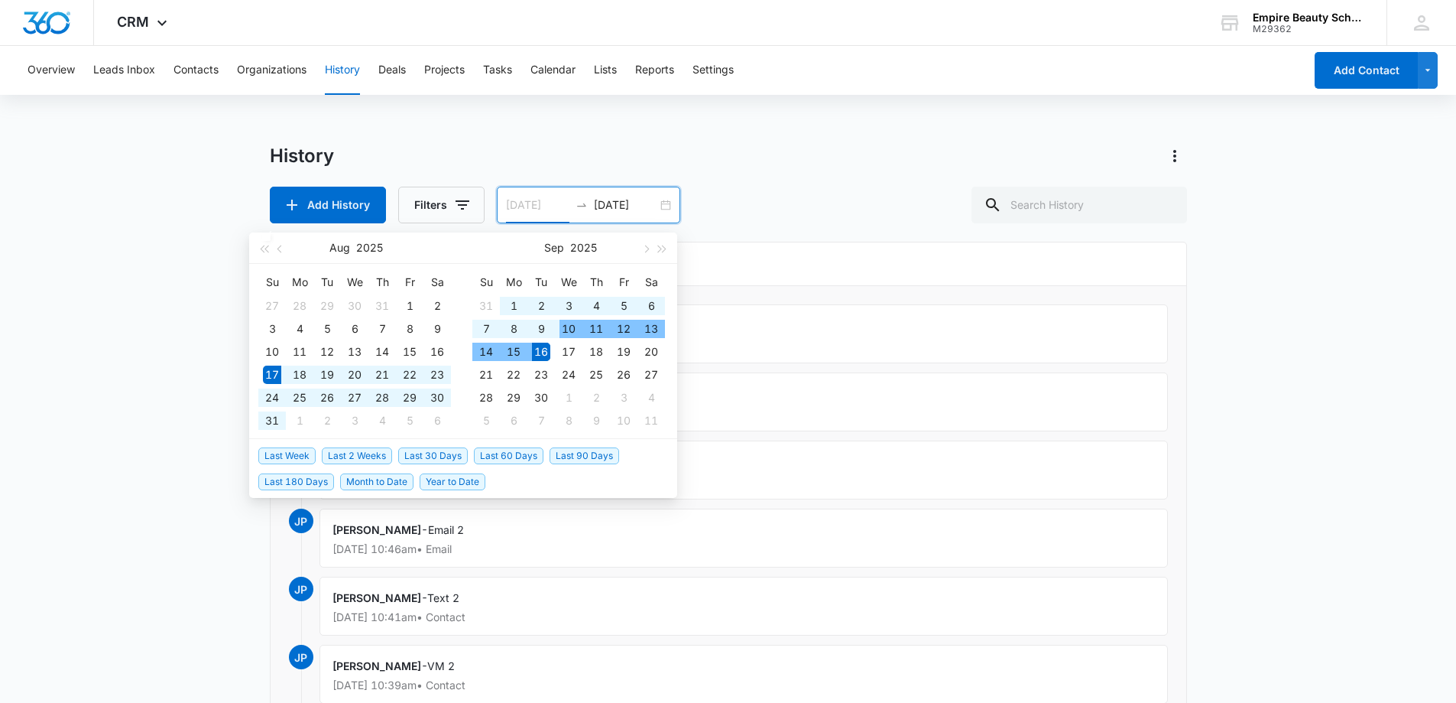
type input "[DATE]"
click at [547, 350] on div "16" at bounding box center [541, 351] width 18 height 18
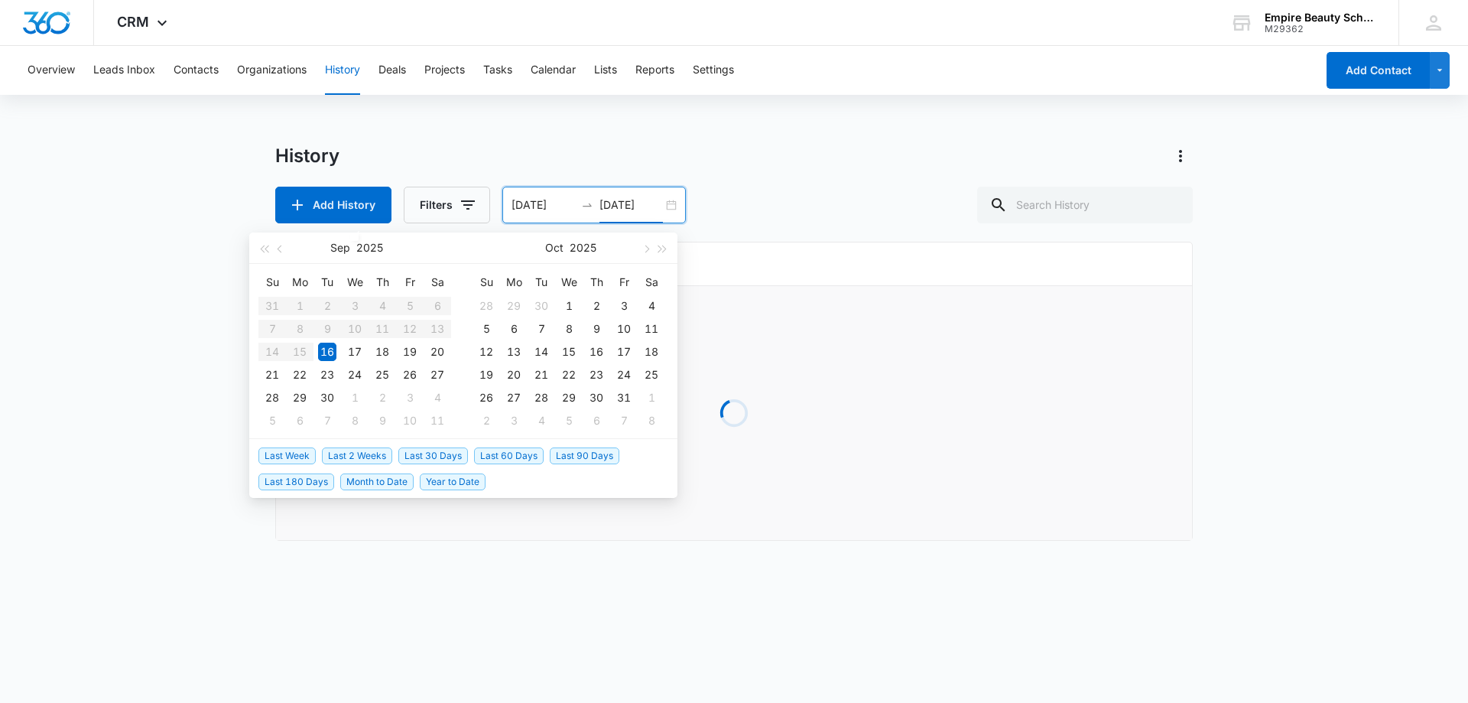
type input "[DATE]"
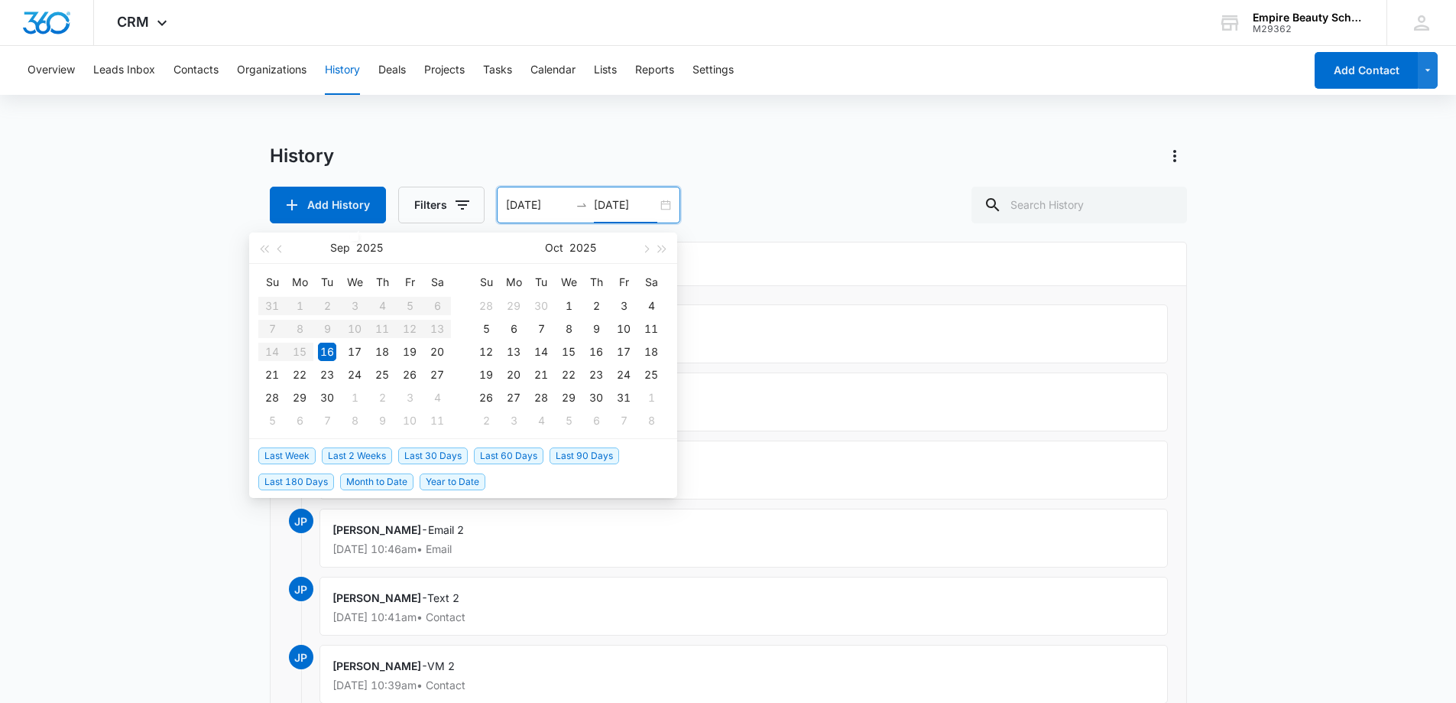
click at [697, 198] on div "Add History Filters [DATE] [DATE] [DATE] Su Mo Tu We Th Fr Sa 31 1 2 3 4 5 6 7 …" at bounding box center [728, 205] width 917 height 37
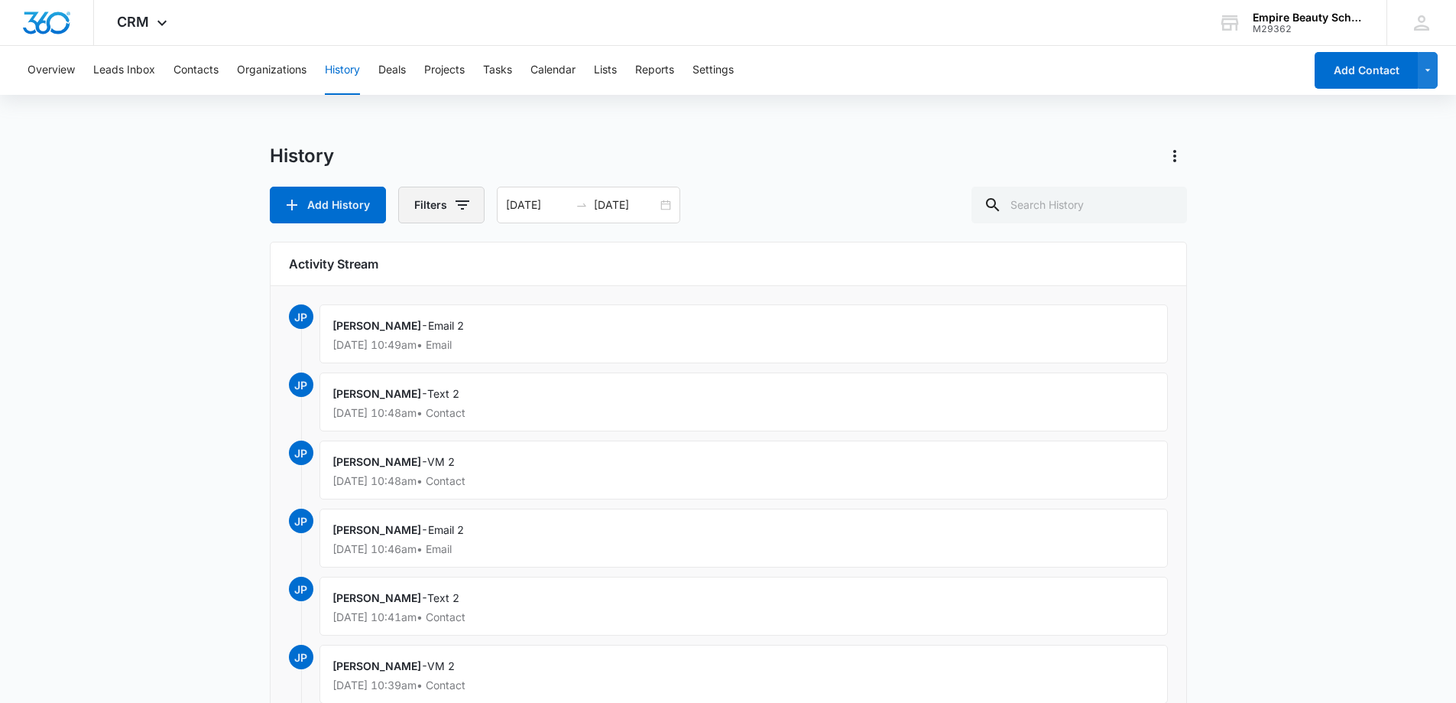
click at [442, 200] on button "Filters" at bounding box center [441, 205] width 86 height 37
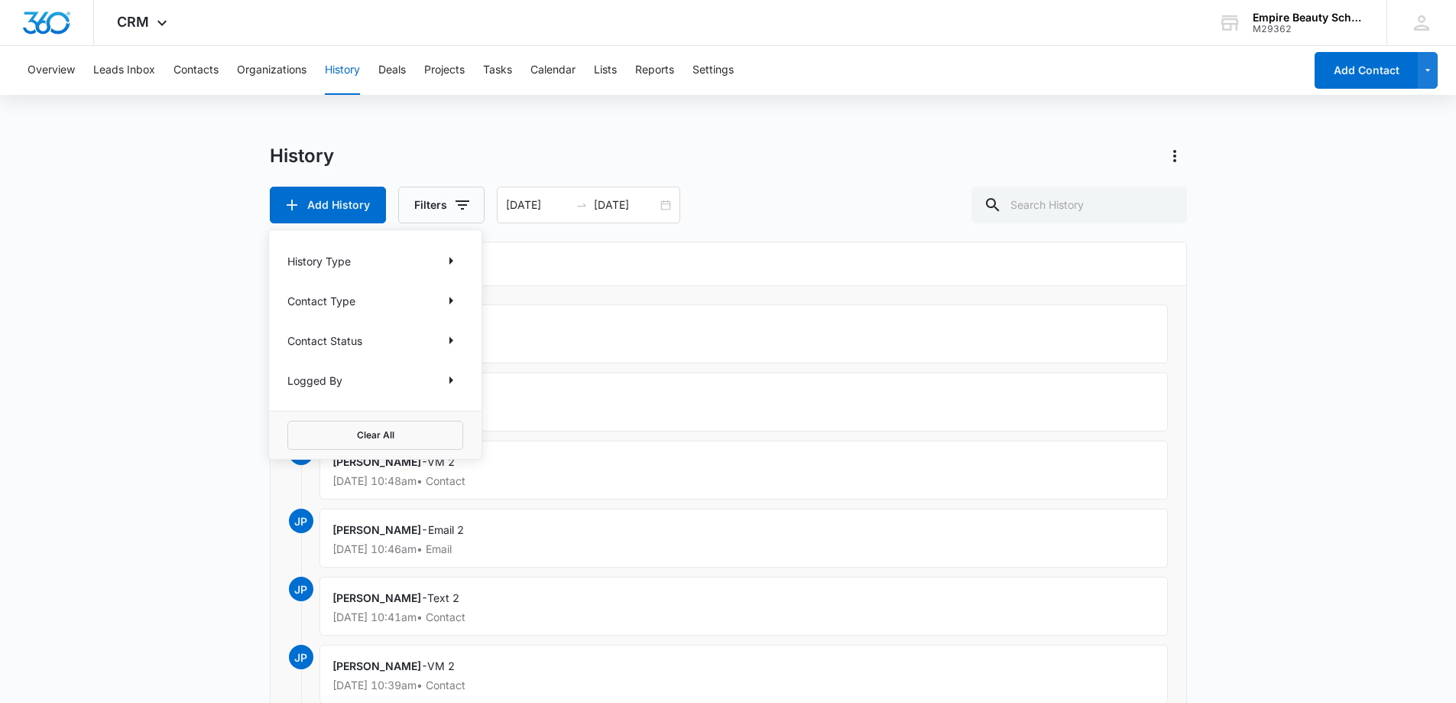
click at [399, 378] on div "Logged By" at bounding box center [375, 380] width 176 height 24
click at [454, 378] on icon "Show Logged By filters" at bounding box center [451, 380] width 18 height 18
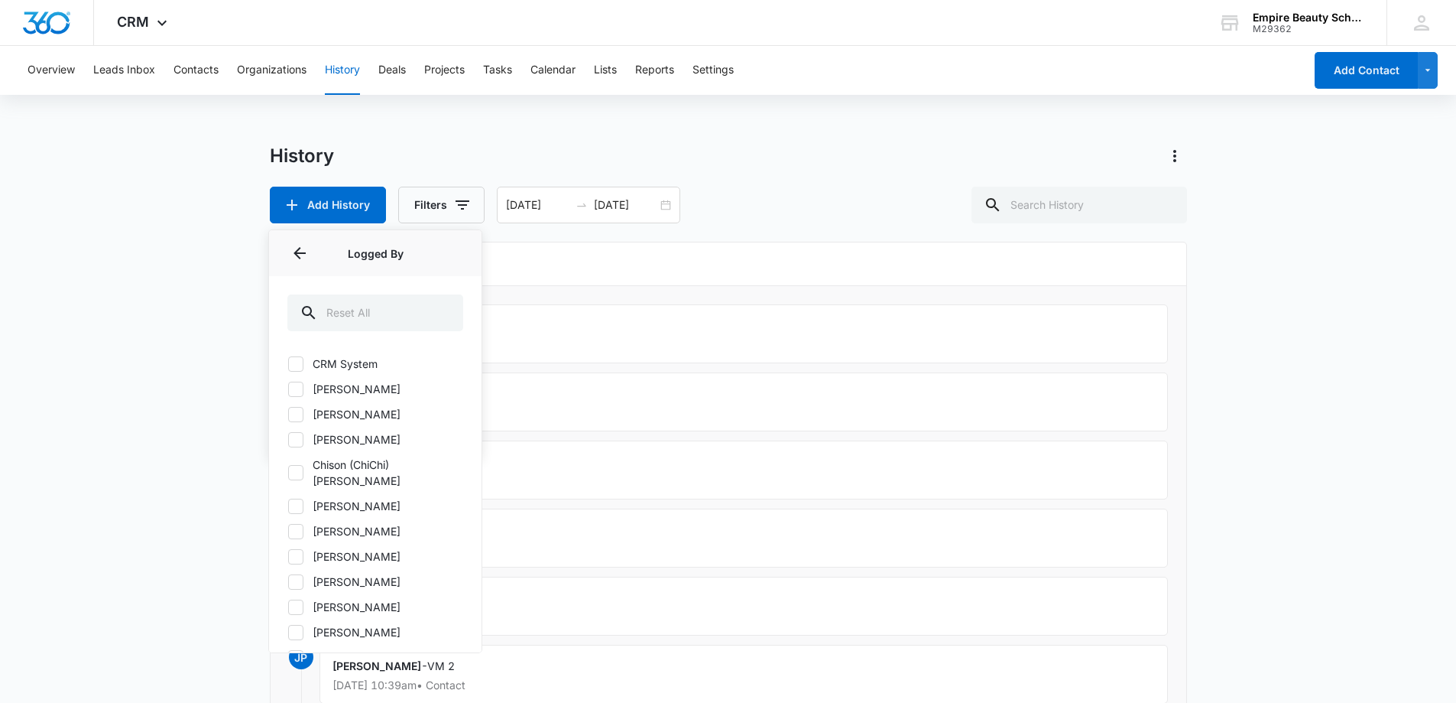
click at [297, 443] on icon at bounding box center [296, 440] width 14 height 14
click at [288, 440] on input "[PERSON_NAME]" at bounding box center [287, 439] width 1 height 1
checkbox input "true"
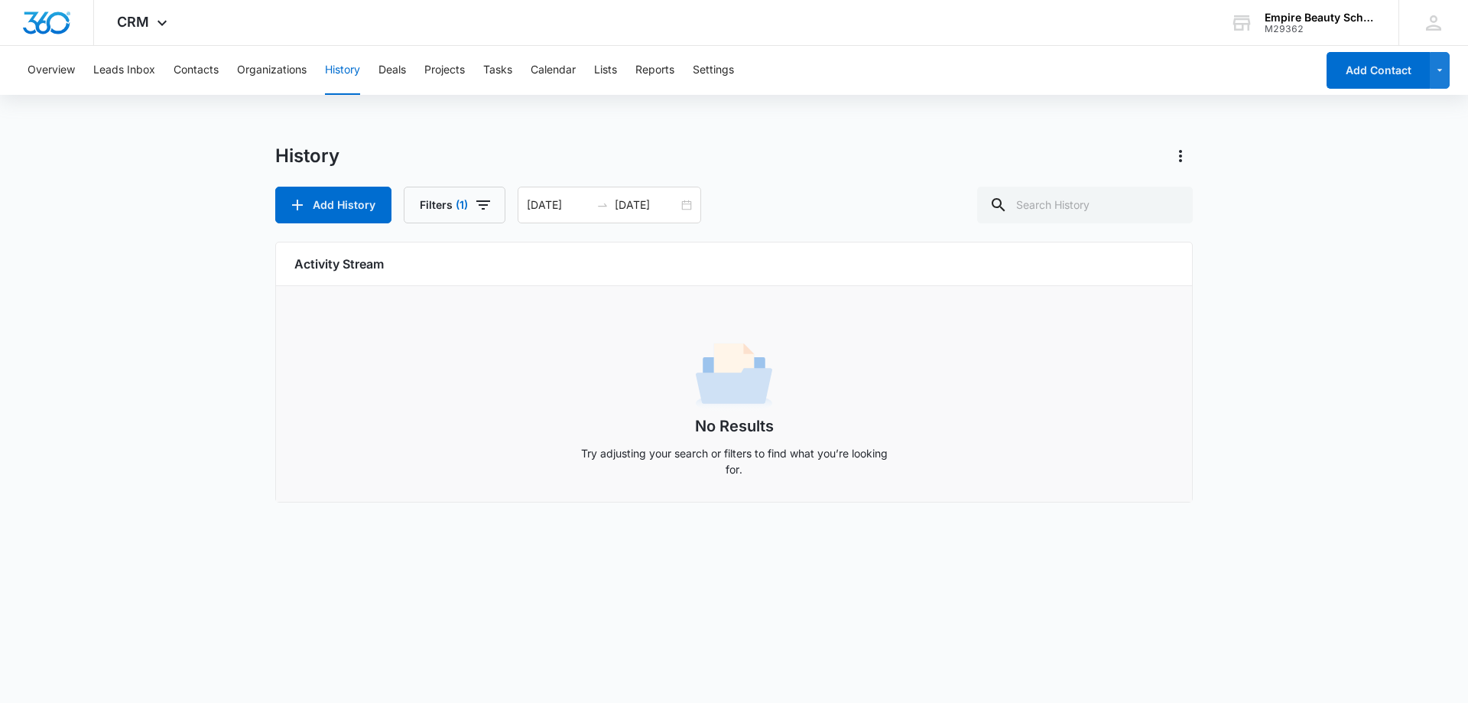
click at [809, 191] on div "Add History Filters (1) [DATE] [DATE] [DATE] Su Mo Tu We Th Fr Sa 31 1 2 3 4 5 …" at bounding box center [733, 205] width 917 height 37
click at [477, 201] on icon "button" at bounding box center [483, 204] width 14 height 9
click at [469, 382] on icon "Show Logged By filters" at bounding box center [472, 380] width 18 height 18
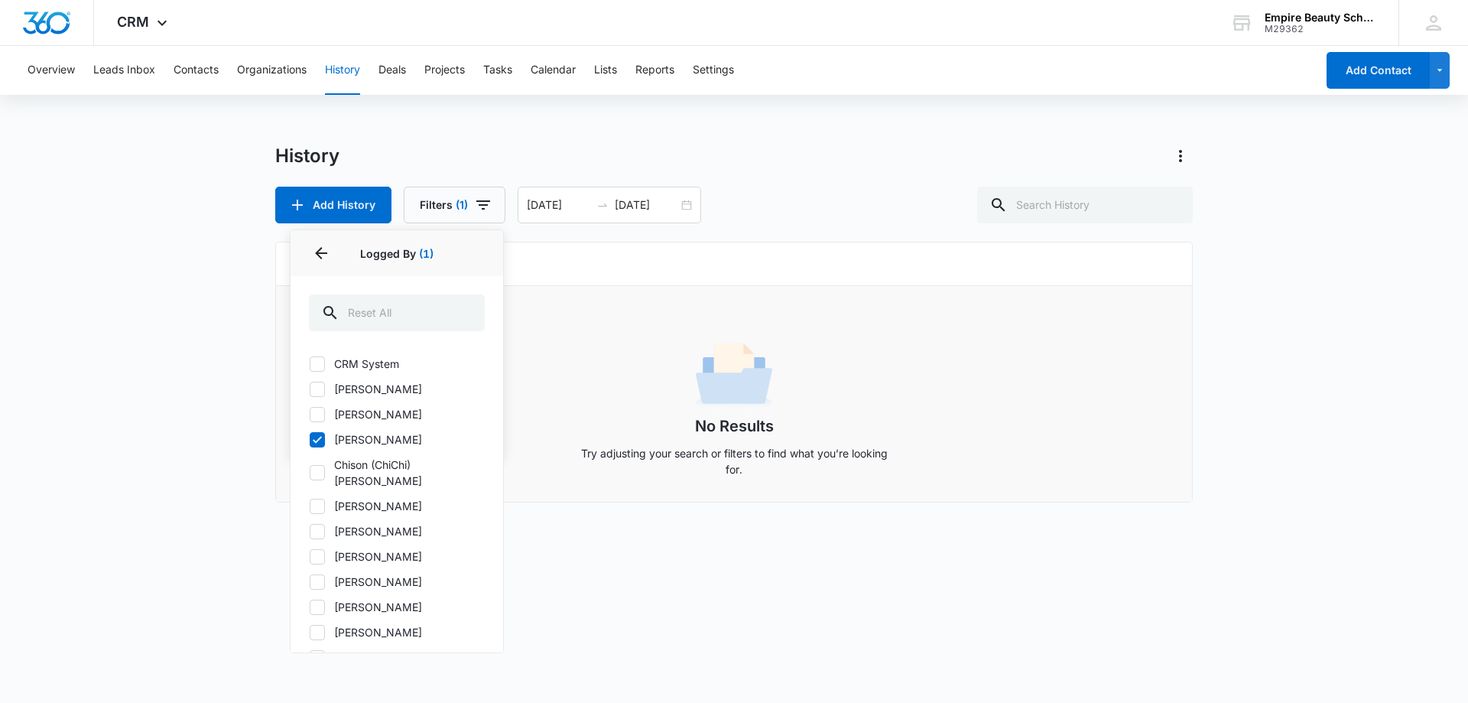
click at [317, 527] on icon at bounding box center [317, 530] width 9 height 7
click at [310, 531] on input "[PERSON_NAME]" at bounding box center [309, 531] width 1 height 1
checkbox input "true"
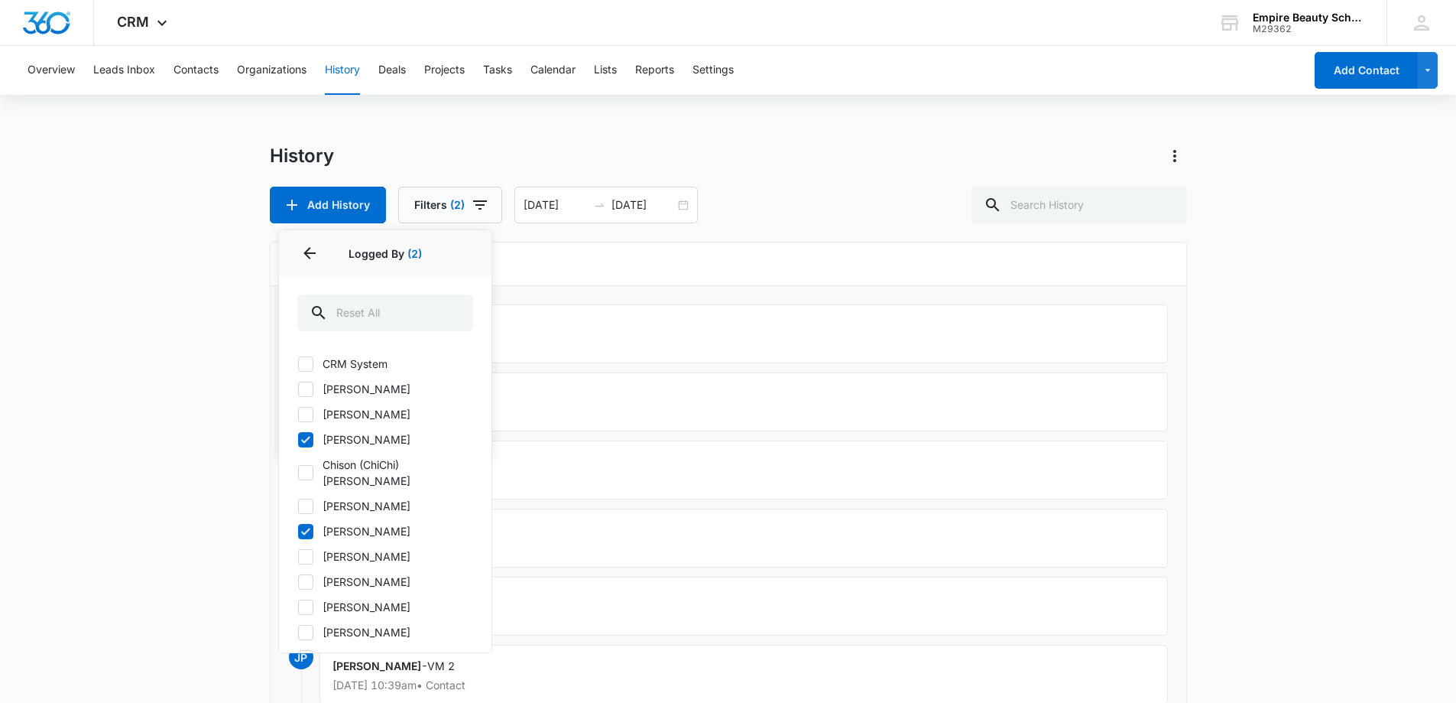
click at [323, 437] on label "[PERSON_NAME]" at bounding box center [385, 439] width 176 height 16
click at [298, 439] on input "[PERSON_NAME]" at bounding box center [297, 439] width 1 height 1
checkbox input "false"
click at [638, 235] on div "History Add History Filters (1) History Type Contact Type Contact Status Logged…" at bounding box center [728, 595] width 917 height 903
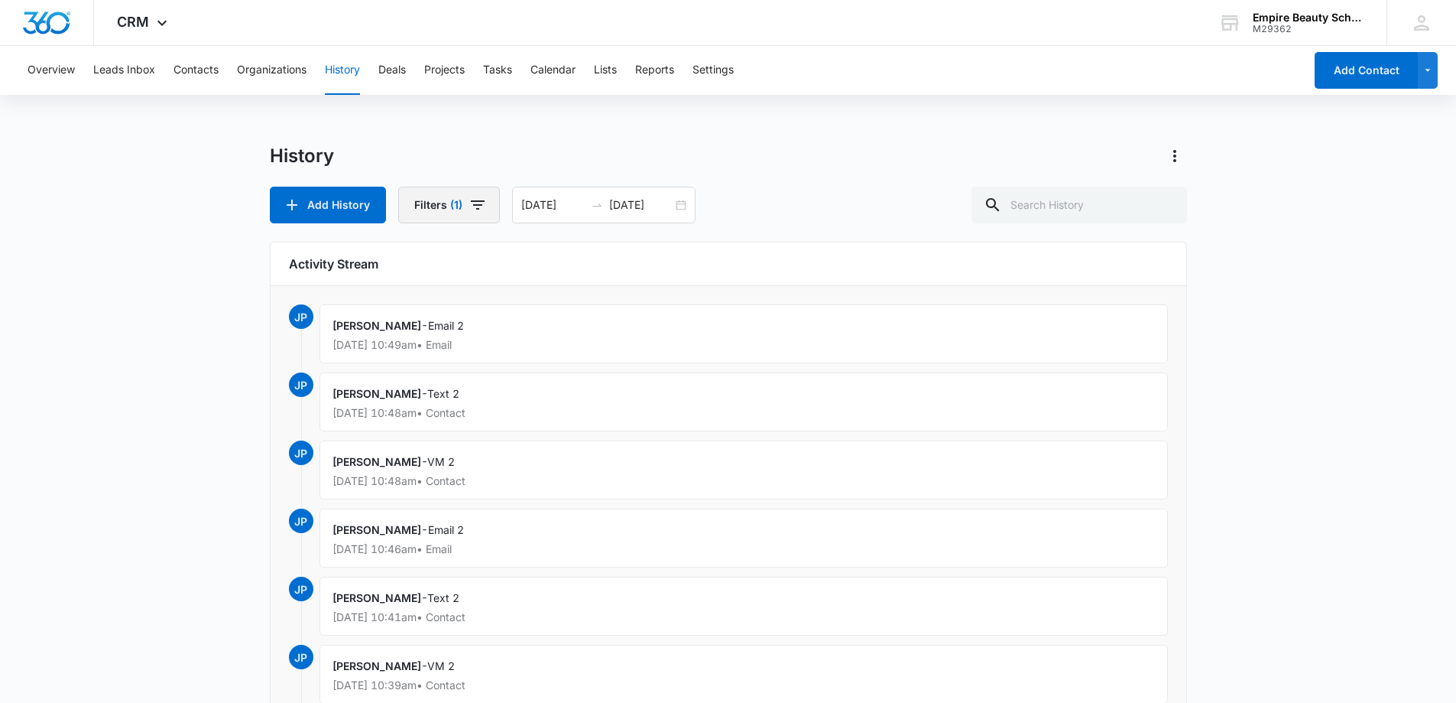
click at [425, 208] on button "Filters (1)" at bounding box center [449, 205] width 102 height 37
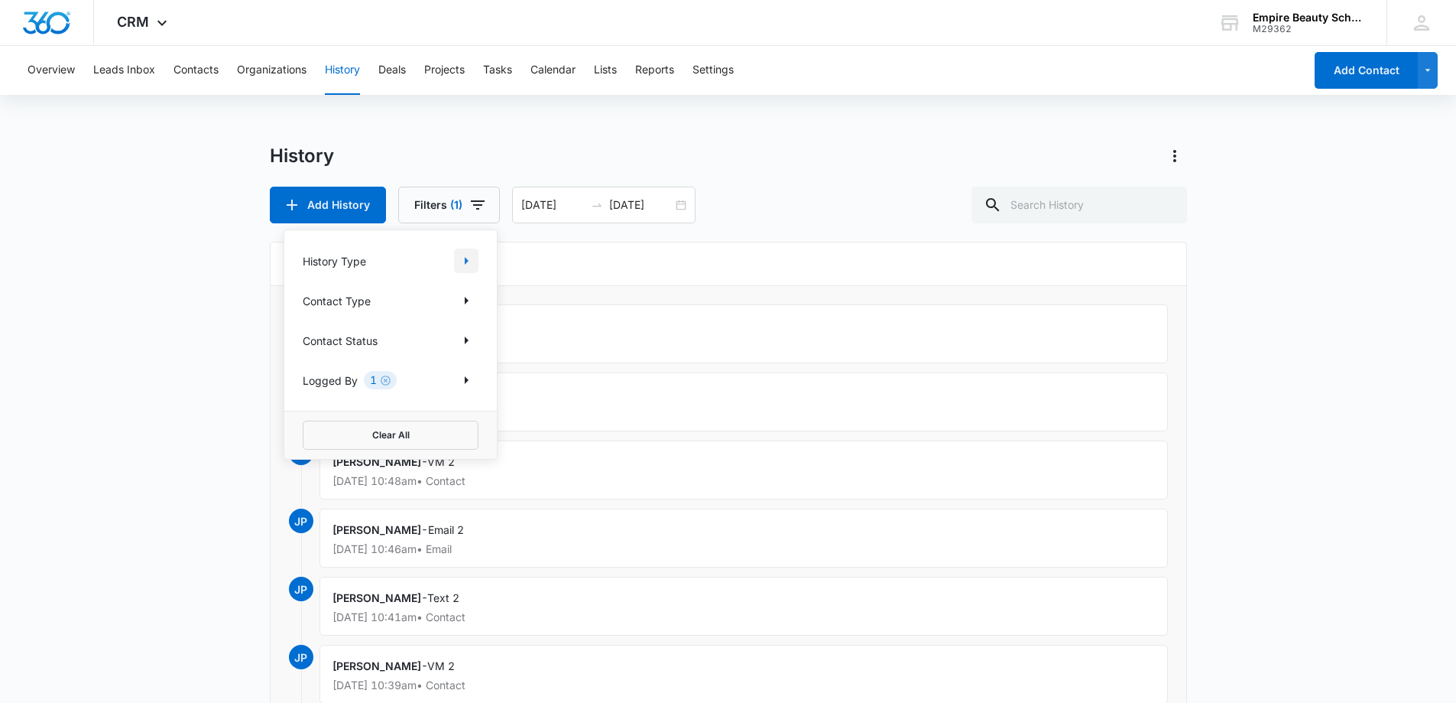
click at [470, 264] on icon "Show History Type filters" at bounding box center [466, 261] width 18 height 18
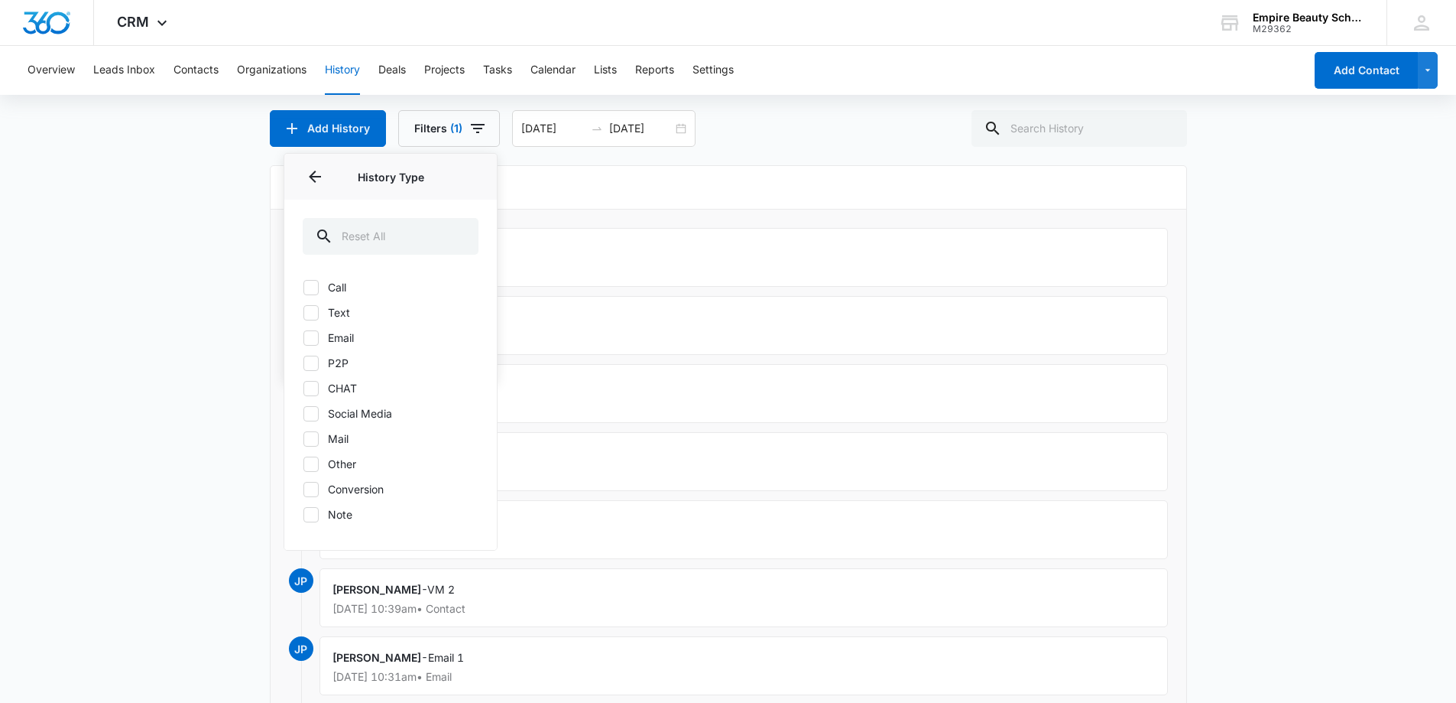
scroll to position [153, 0]
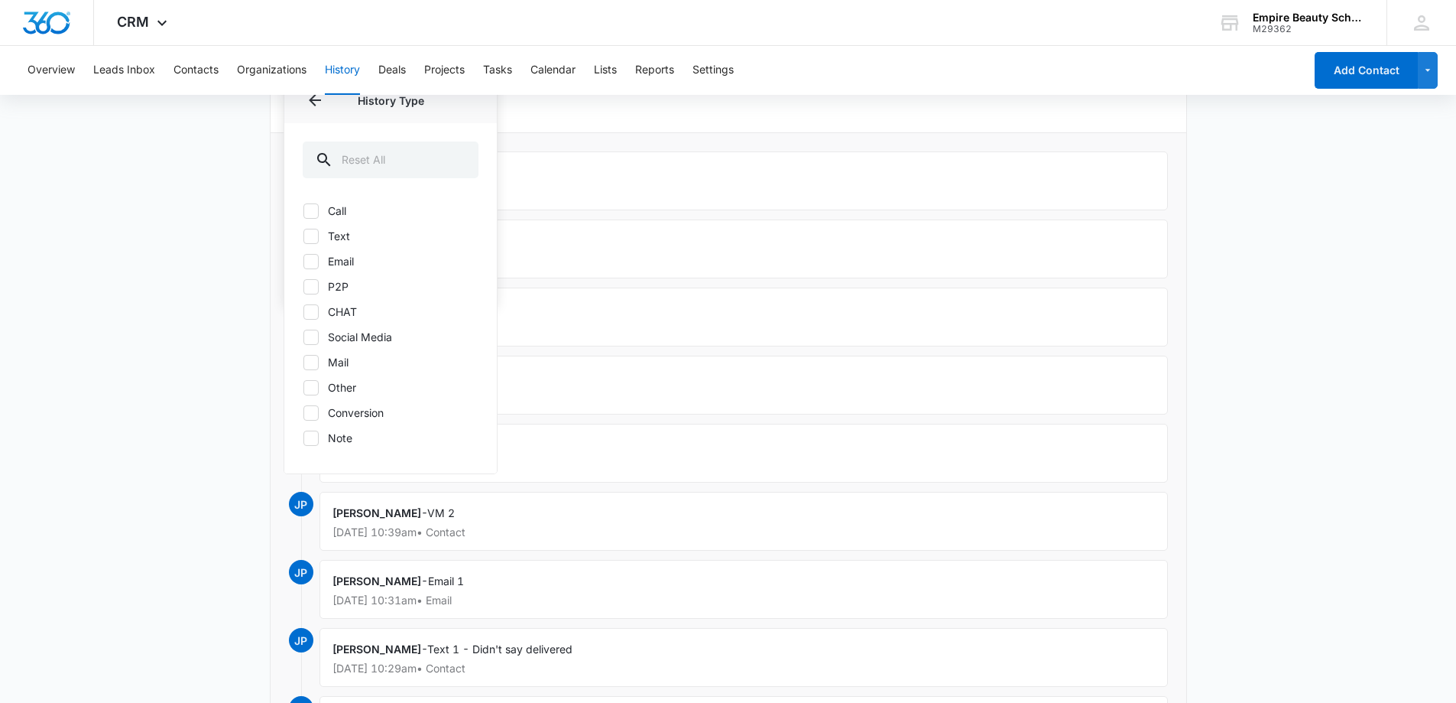
click at [307, 213] on icon at bounding box center [311, 211] width 14 height 14
click at [303, 211] on input "Call" at bounding box center [303, 210] width 1 height 1
checkbox input "true"
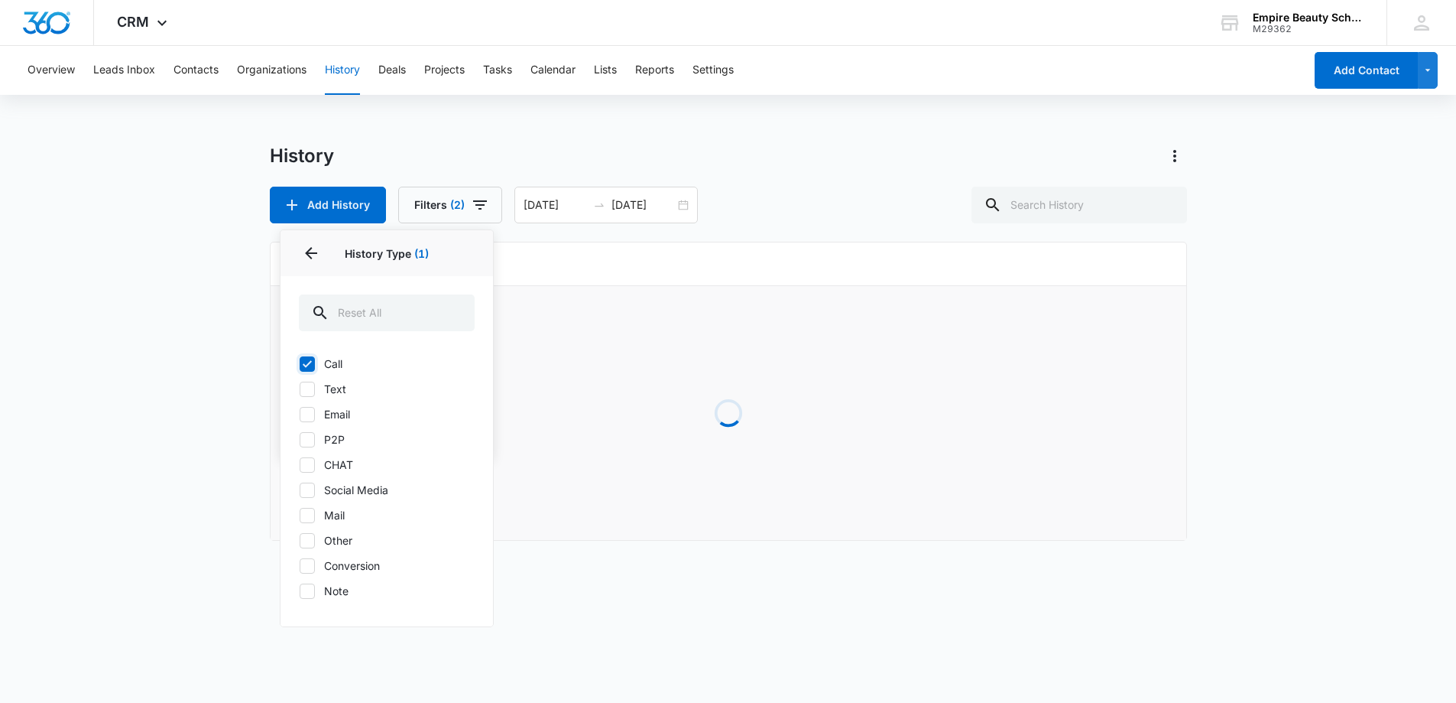
scroll to position [0, 0]
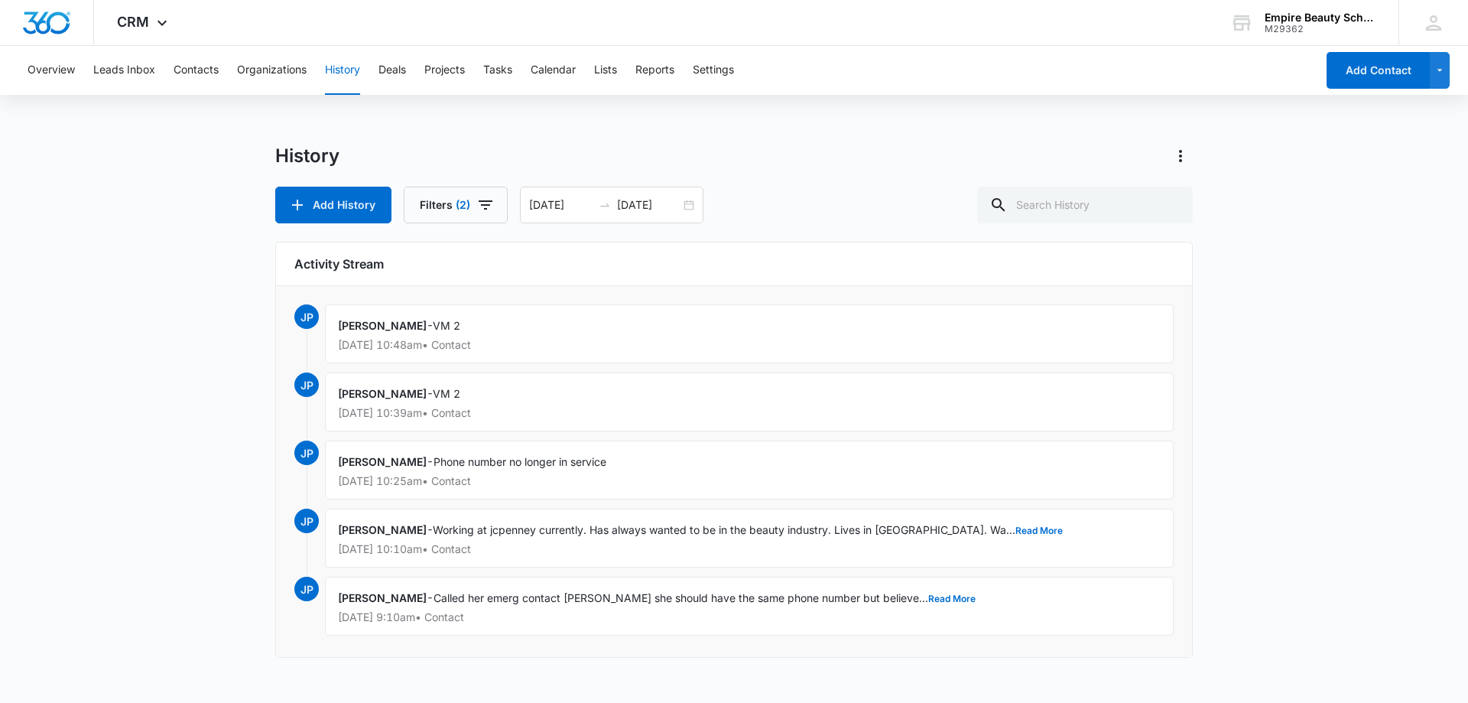
click at [800, 205] on div "Add History Filters (2) [DATE] [DATE] [DATE] Su Mo Tu We Th Fr Sa 31 1 2 3 4 5 …" at bounding box center [733, 205] width 917 height 37
click at [488, 211] on icon "button" at bounding box center [485, 205] width 18 height 18
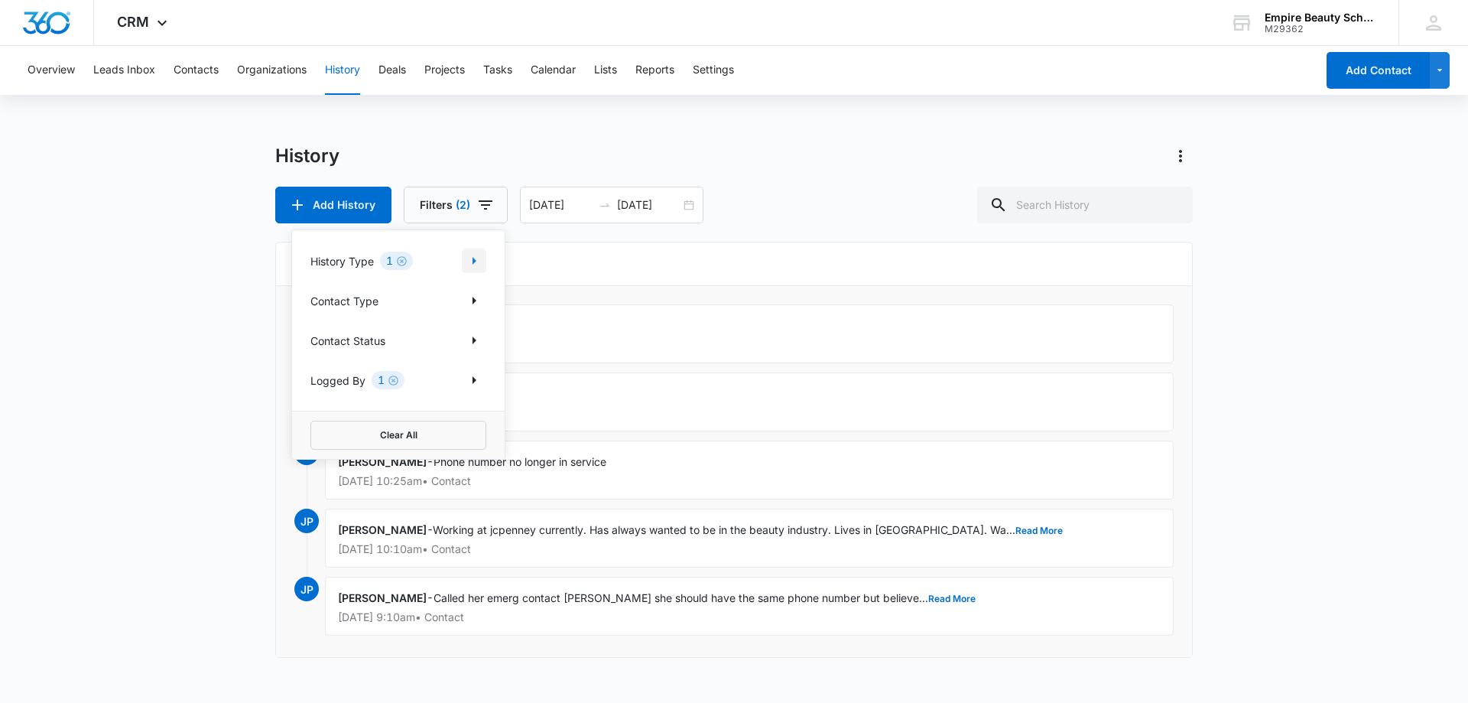
click at [469, 266] on icon "Show History Type filters" at bounding box center [474, 261] width 18 height 18
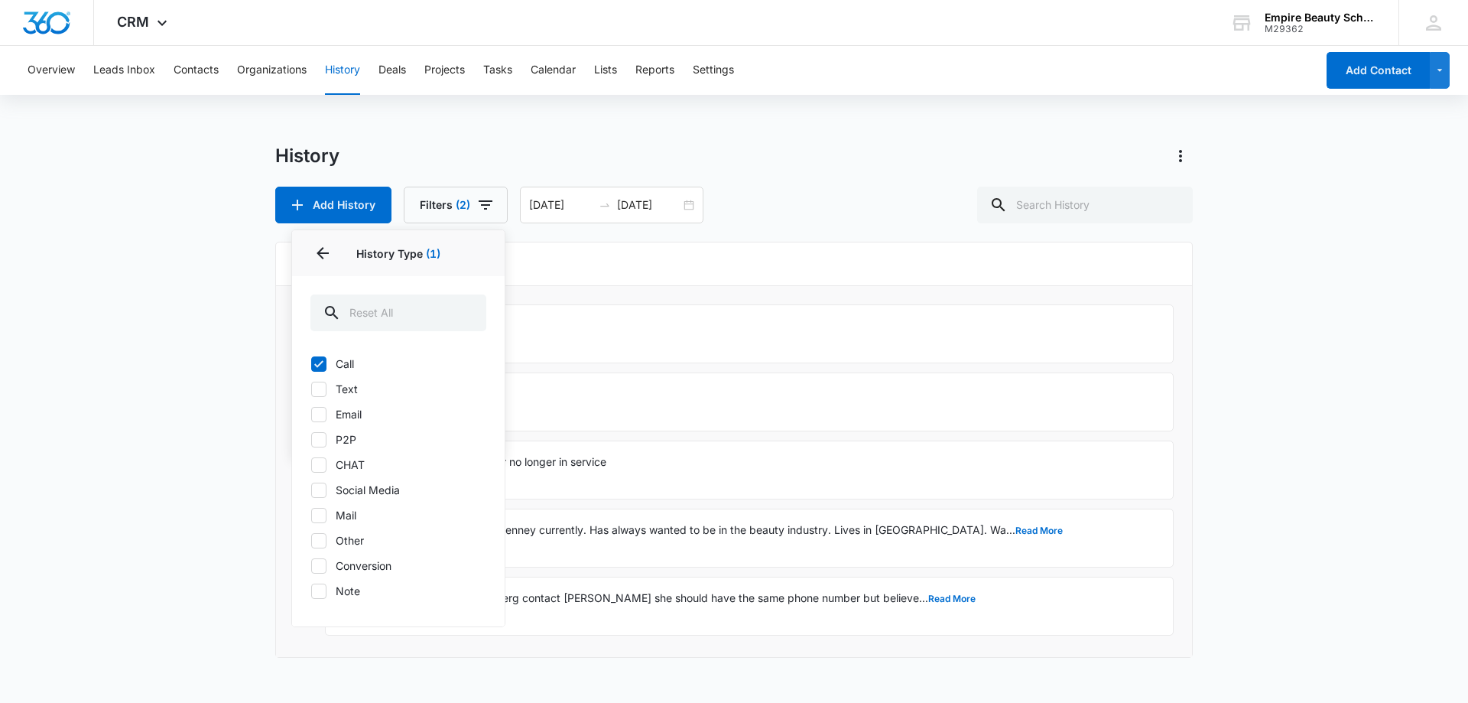
click at [322, 394] on icon at bounding box center [319, 389] width 14 height 14
click at [311, 389] on input "Text" at bounding box center [310, 388] width 1 height 1
checkbox input "true"
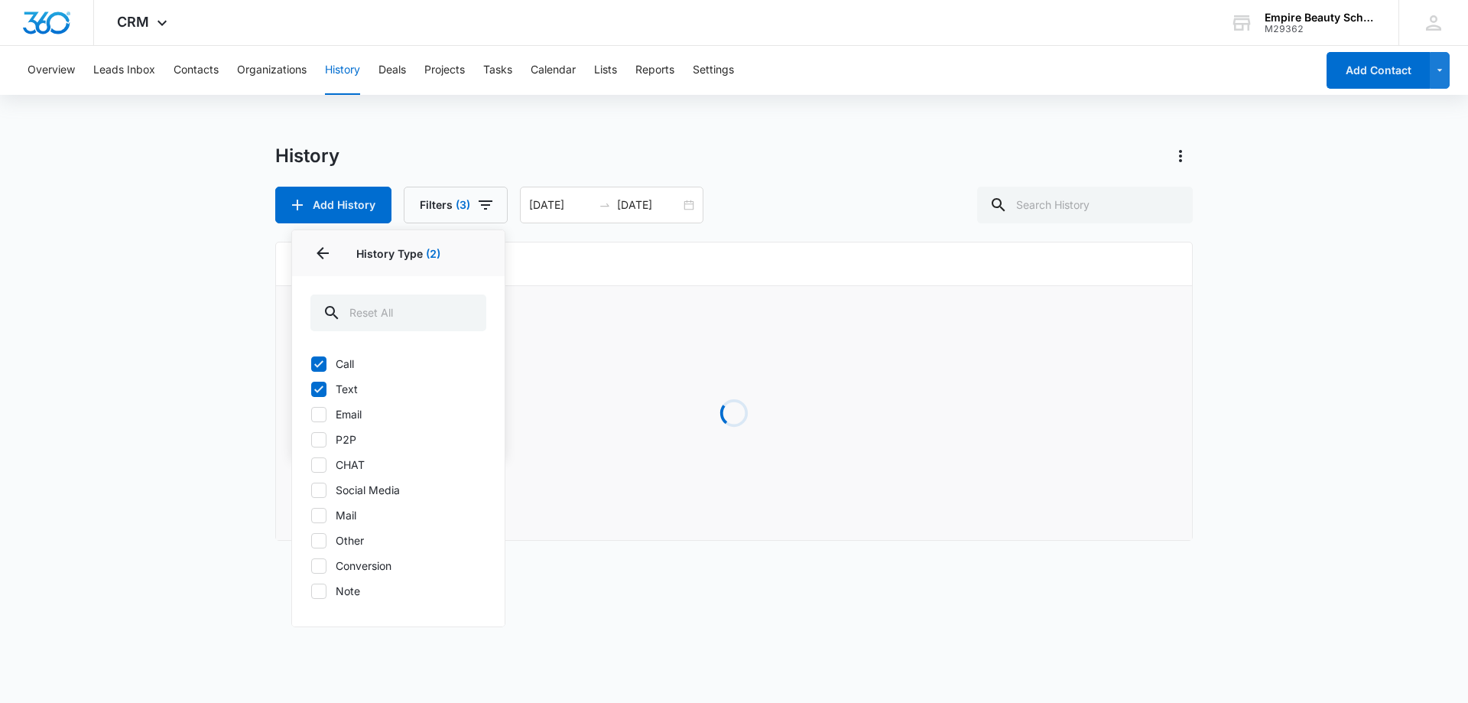
click at [315, 364] on icon at bounding box center [318, 363] width 9 height 7
click at [311, 364] on input "Call" at bounding box center [310, 363] width 1 height 1
checkbox input "false"
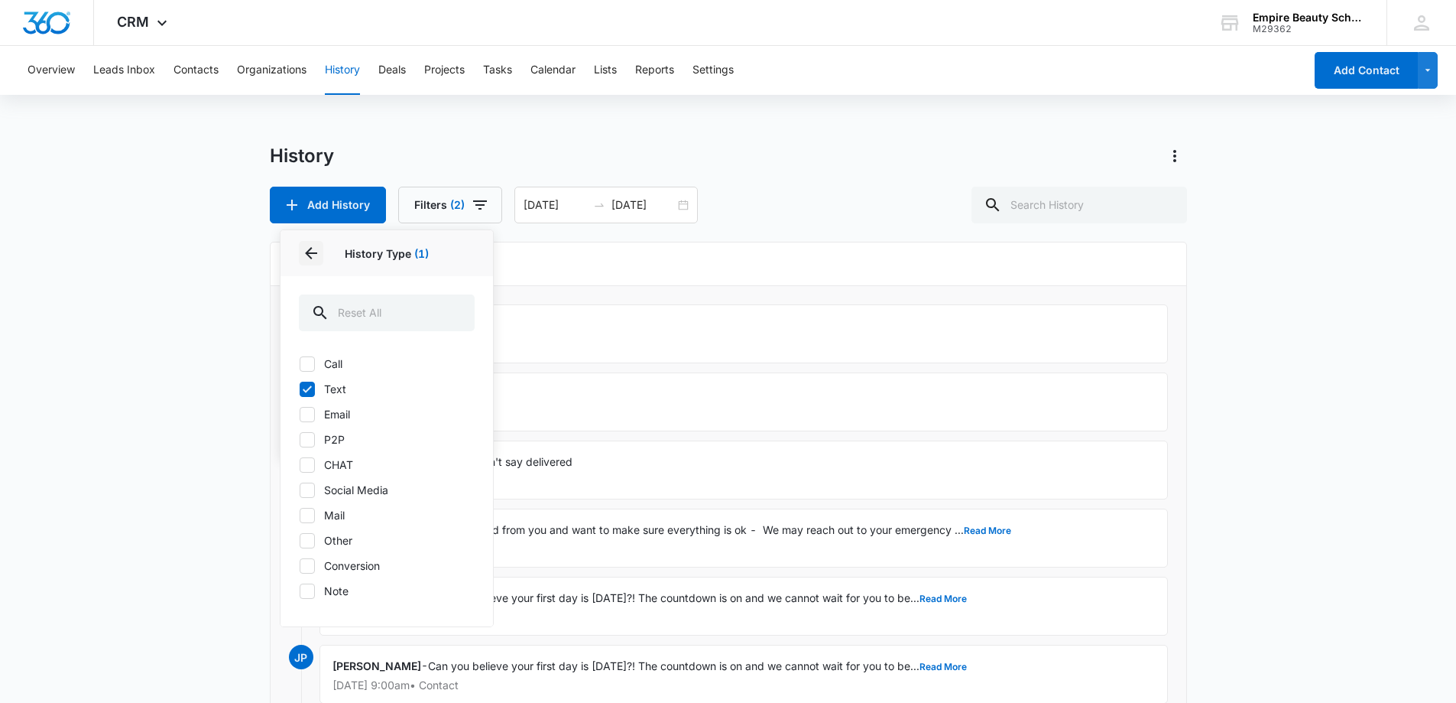
click at [312, 261] on icon "Back" at bounding box center [311, 253] width 18 height 18
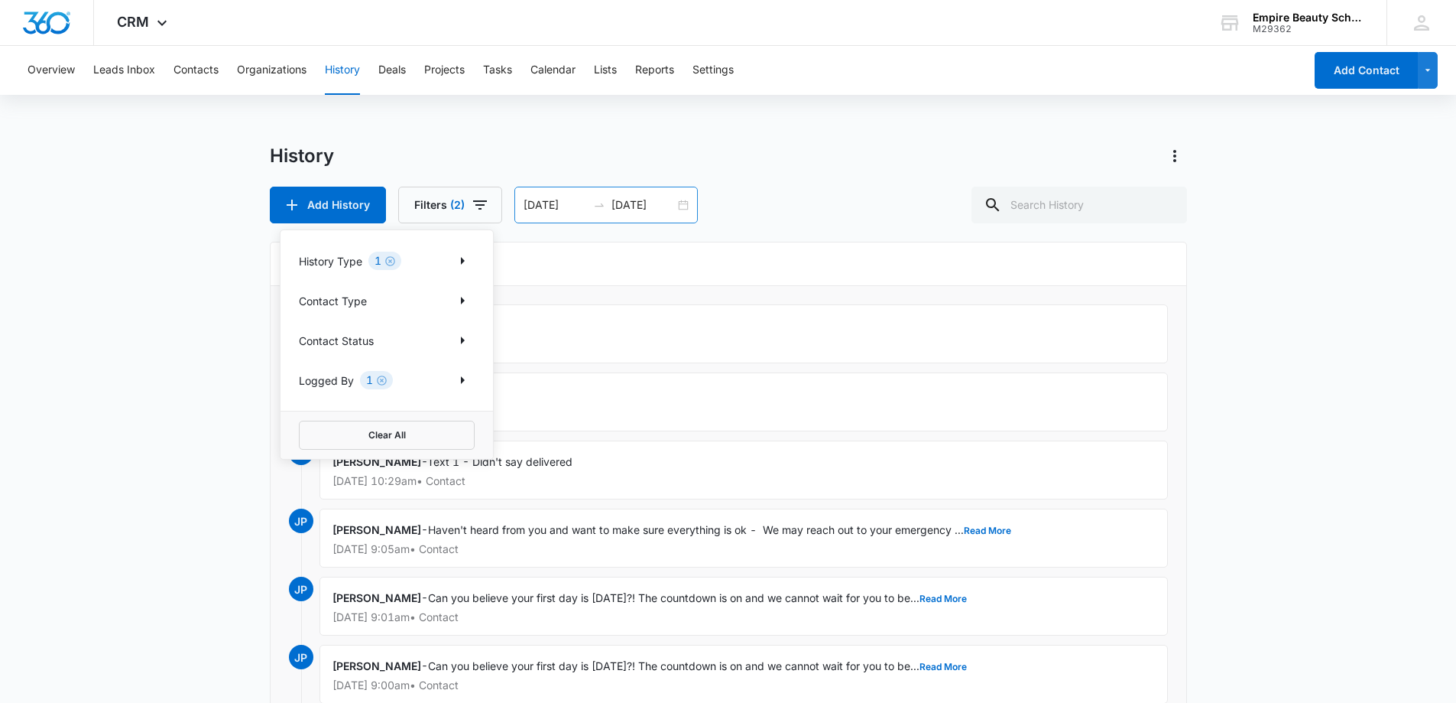
click at [650, 219] on div "[DATE] [DATE]" at bounding box center [605, 205] width 183 height 37
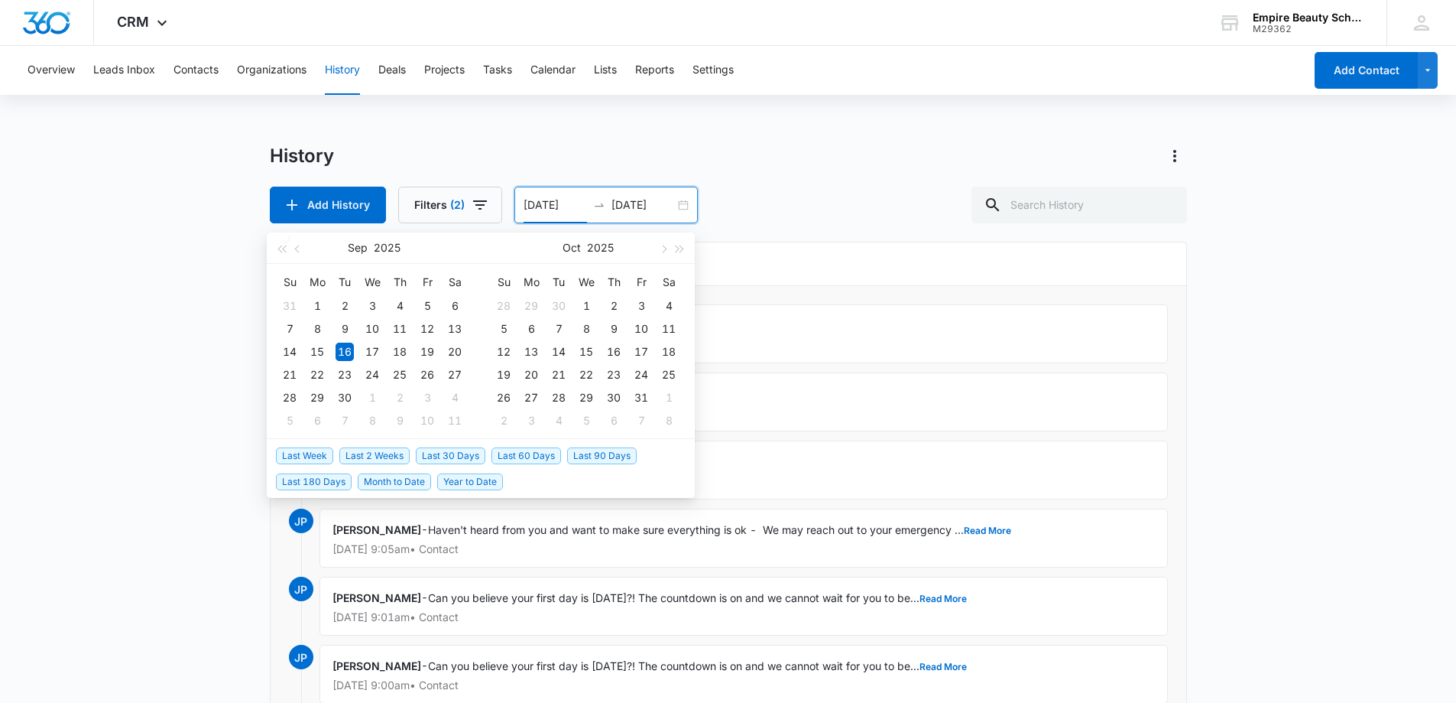
click at [792, 192] on div "Add History Filters (2) [DATE] [DATE] [DATE] Su Mo Tu We Th Fr Sa 31 1 2 3 4 5 …" at bounding box center [728, 205] width 917 height 37
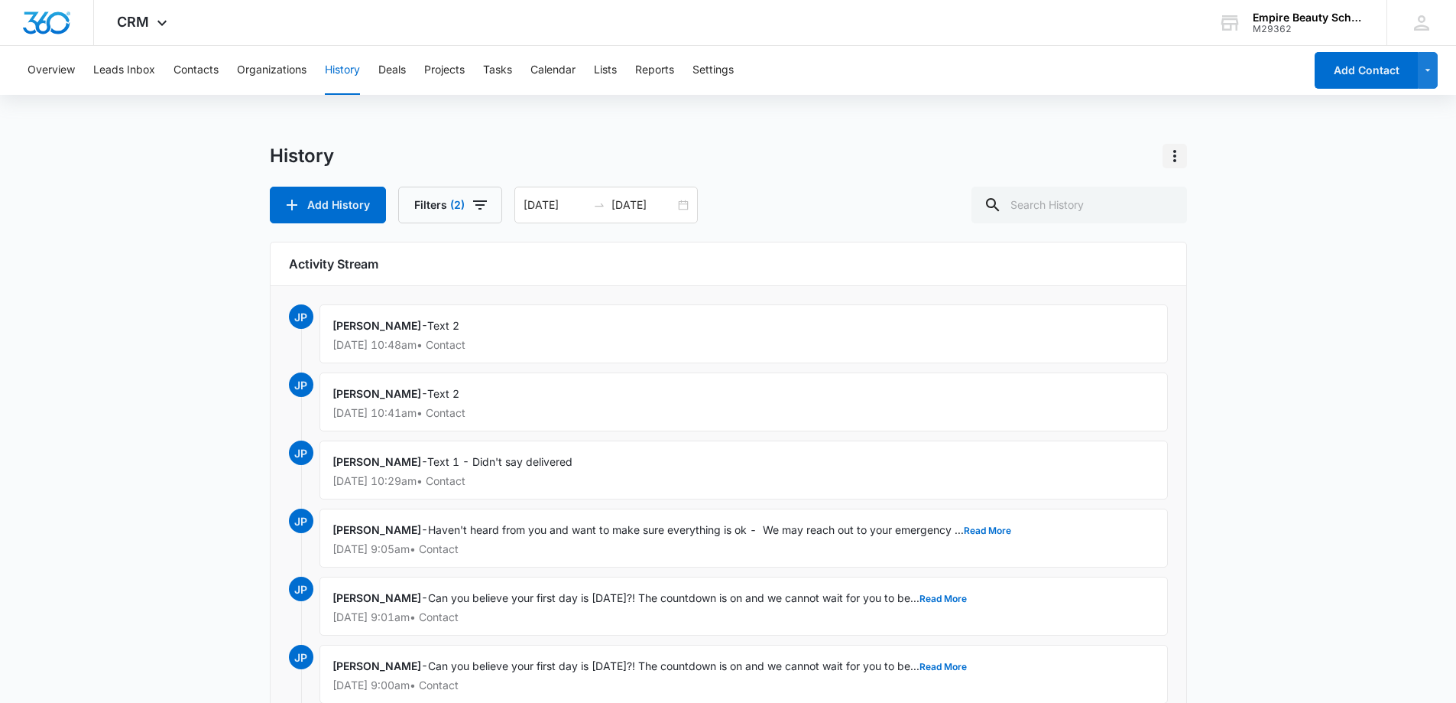
click at [1173, 153] on icon "Actions" at bounding box center [1175, 156] width 18 height 18
click at [1196, 223] on div "Export History" at bounding box center [1217, 221] width 71 height 11
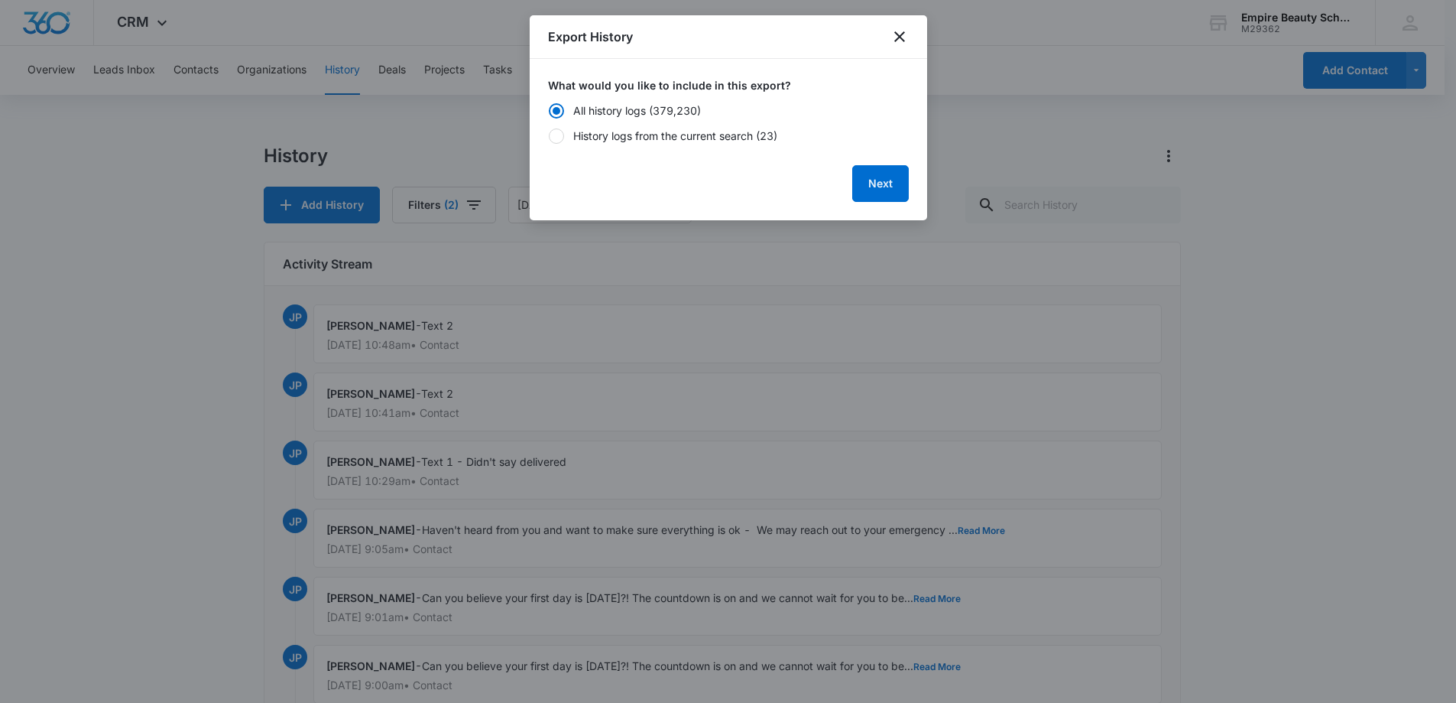
click at [558, 138] on div at bounding box center [556, 135] width 15 height 15
click at [549, 136] on input "History logs from the current search (23)" at bounding box center [548, 135] width 1 height 1
radio input "false"
radio input "true"
click at [890, 177] on button "Next" at bounding box center [880, 183] width 57 height 37
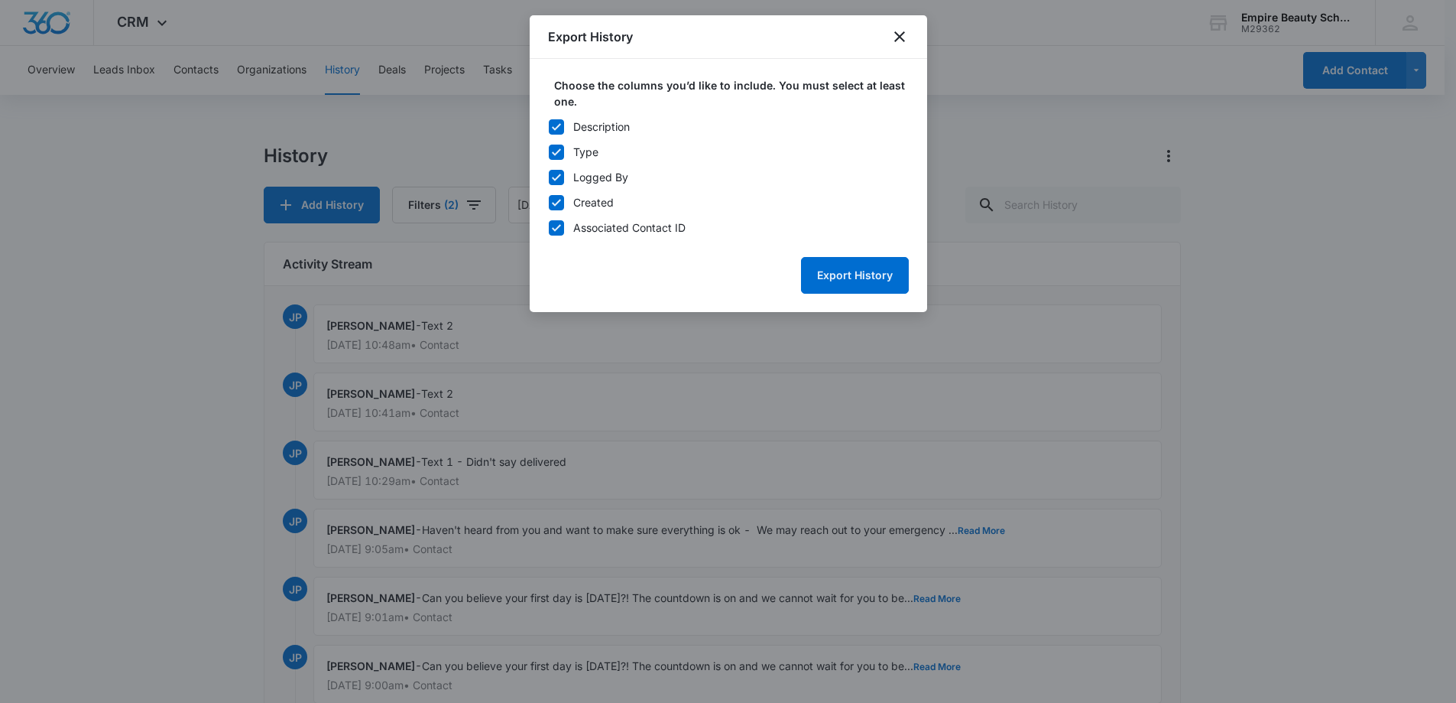
click at [553, 126] on icon at bounding box center [556, 126] width 9 height 7
click at [549, 126] on input "Description" at bounding box center [548, 126] width 1 height 1
checkbox input "false"
click at [561, 200] on icon at bounding box center [557, 203] width 14 height 14
click at [549, 202] on input "Created" at bounding box center [548, 202] width 1 height 1
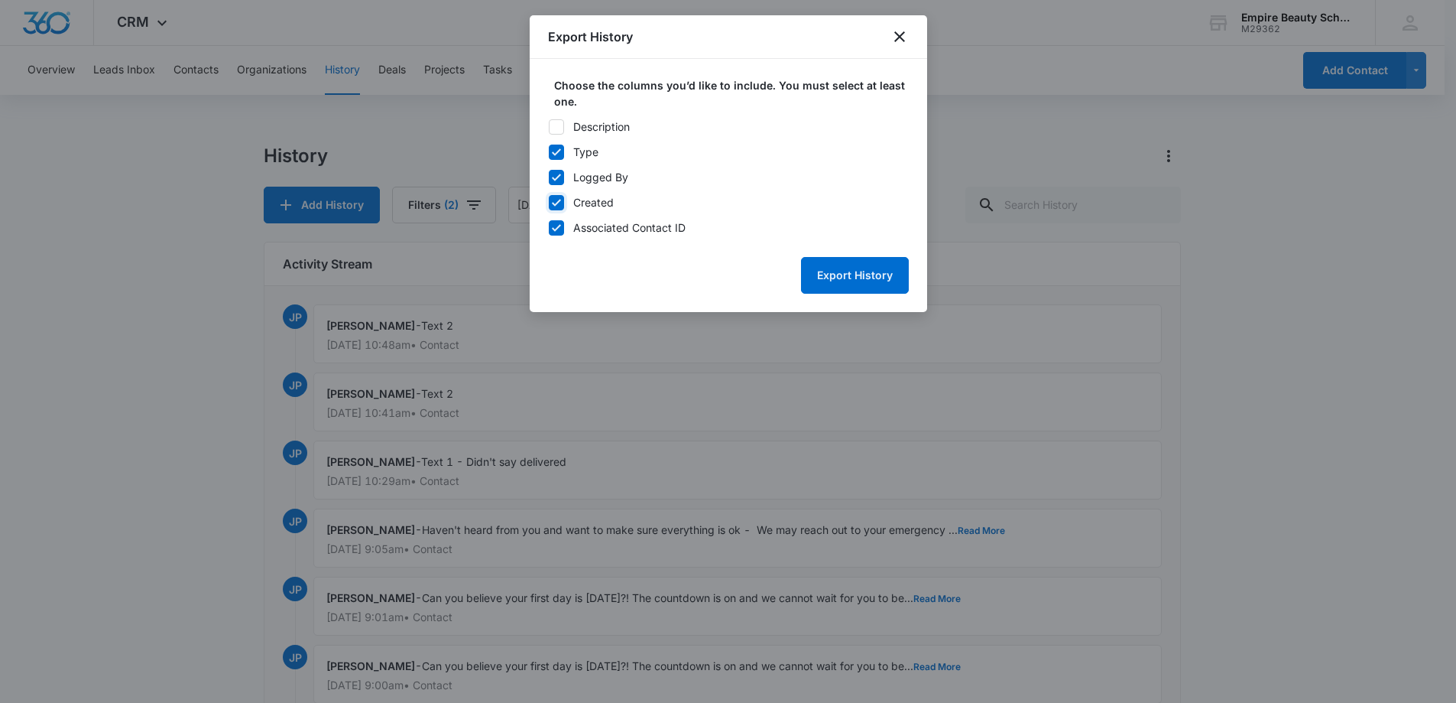
checkbox input "false"
click at [561, 227] on icon at bounding box center [557, 228] width 14 height 14
click at [549, 227] on input "Associated Contact ID" at bounding box center [548, 227] width 1 height 1
checkbox input "false"
click at [860, 270] on button "Export History" at bounding box center [855, 275] width 108 height 37
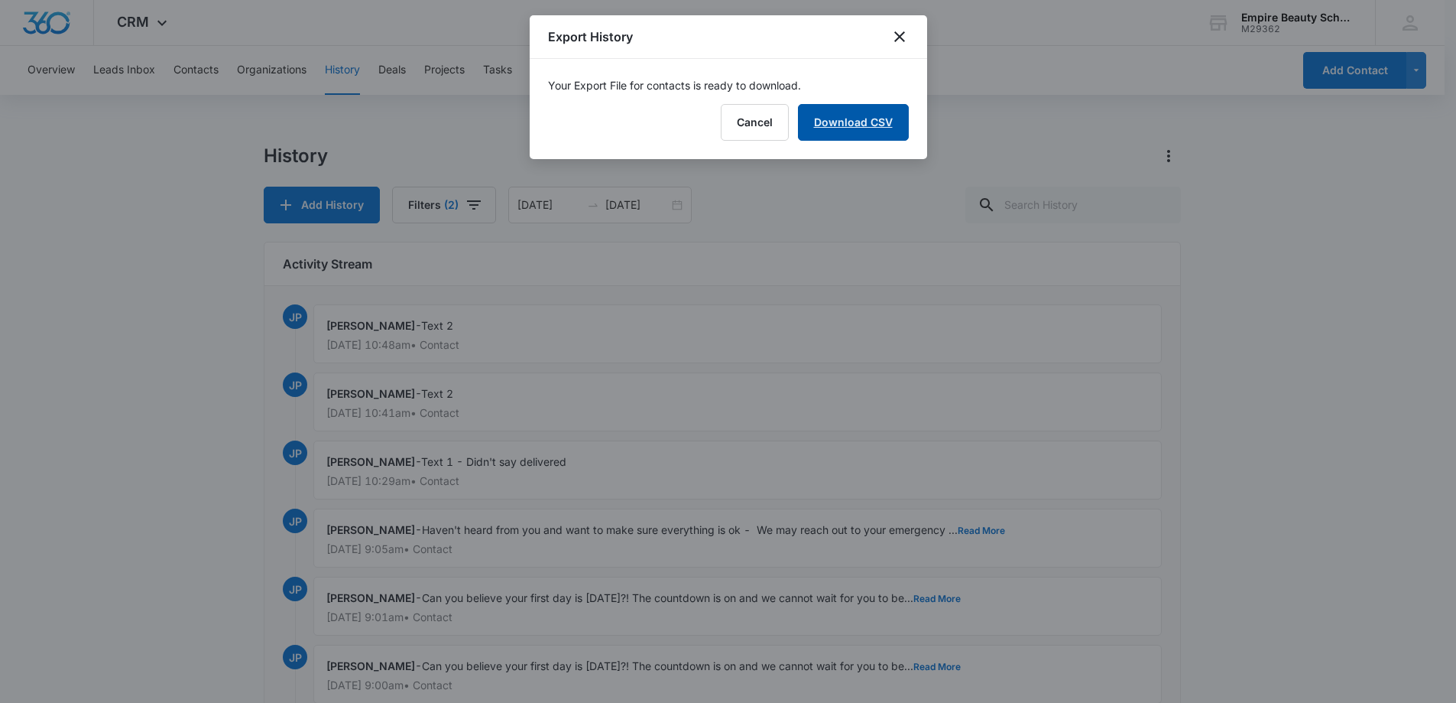
click at [852, 122] on link "Download CSV" at bounding box center [853, 122] width 111 height 37
click at [868, 263] on div at bounding box center [728, 351] width 1456 height 703
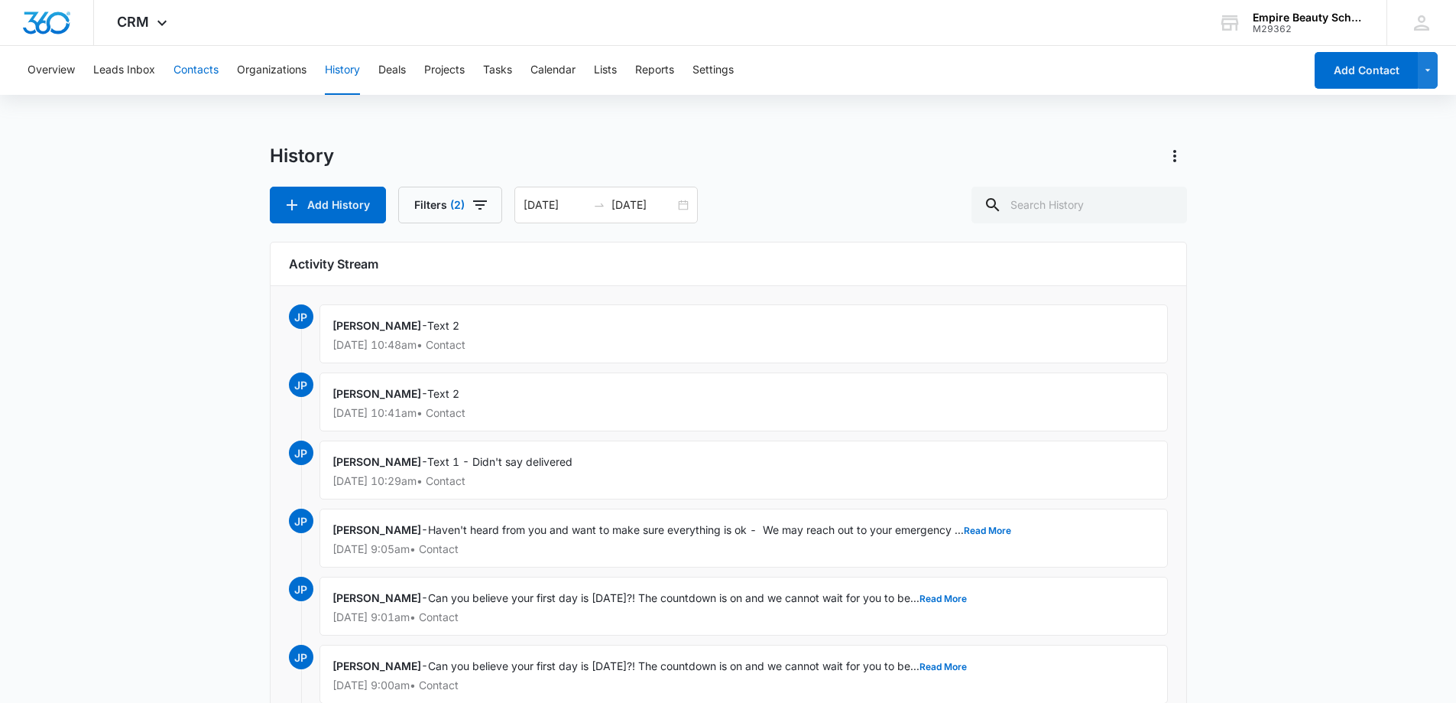
click at [195, 67] on button "Contacts" at bounding box center [196, 70] width 45 height 49
